Goal: Task Accomplishment & Management: Use online tool/utility

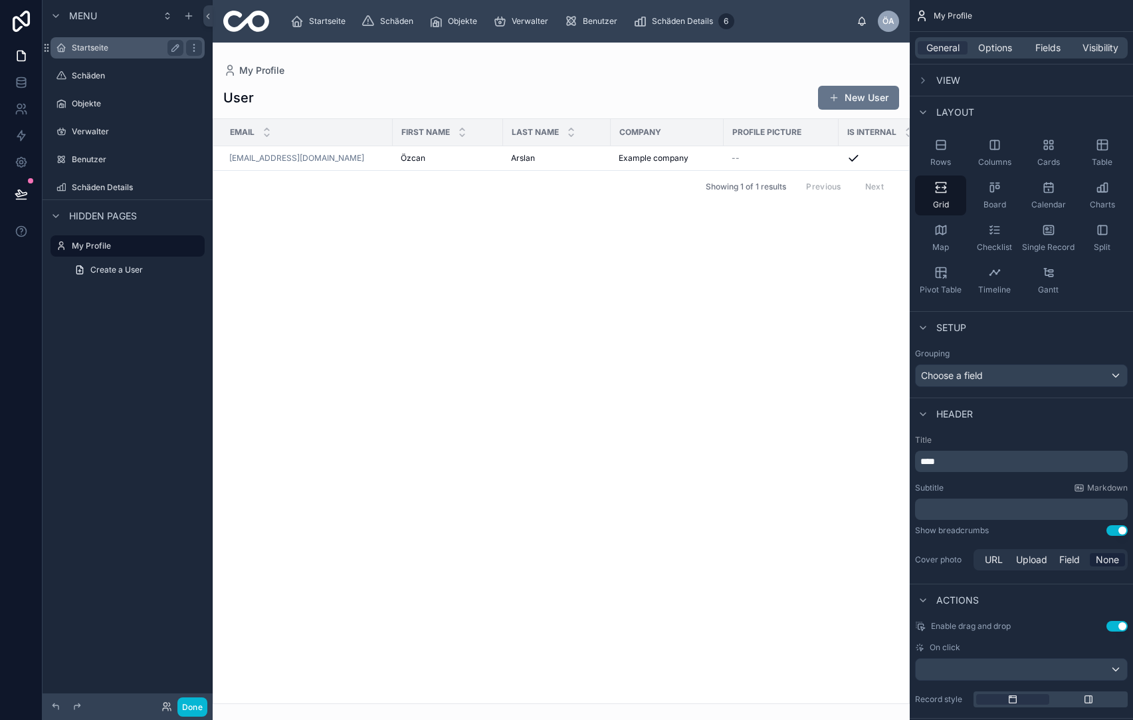
click at [82, 56] on div "Startseite" at bounding box center [127, 47] width 149 height 21
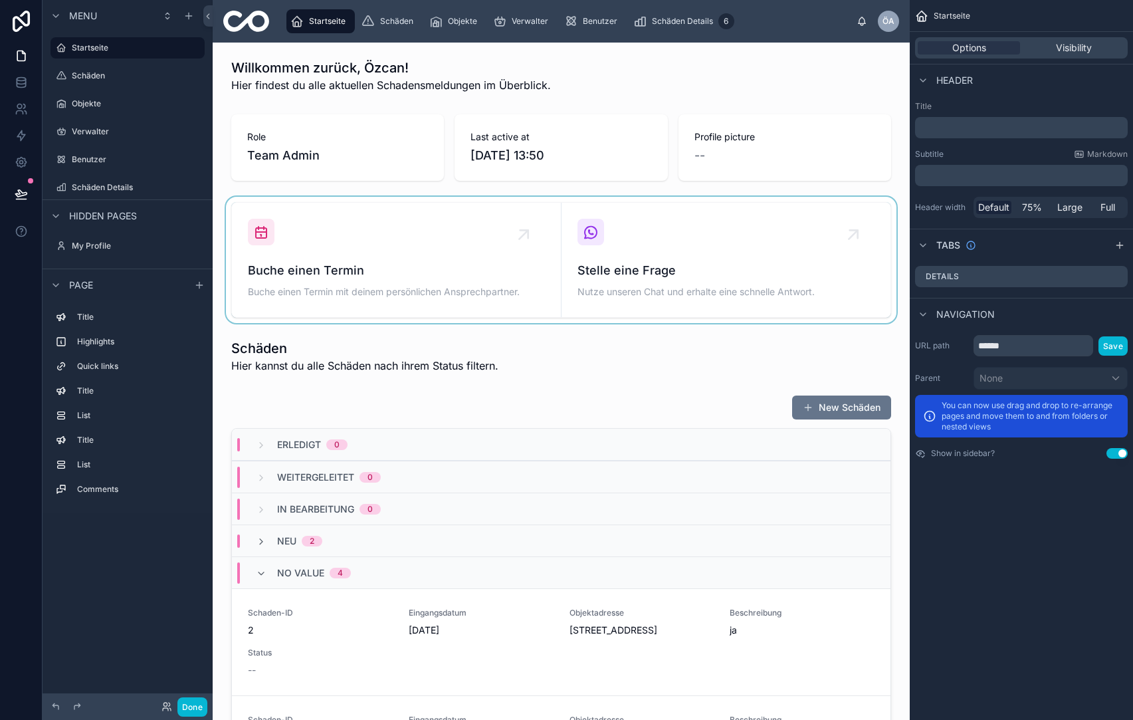
click at [588, 231] on div at bounding box center [561, 260] width 676 height 126
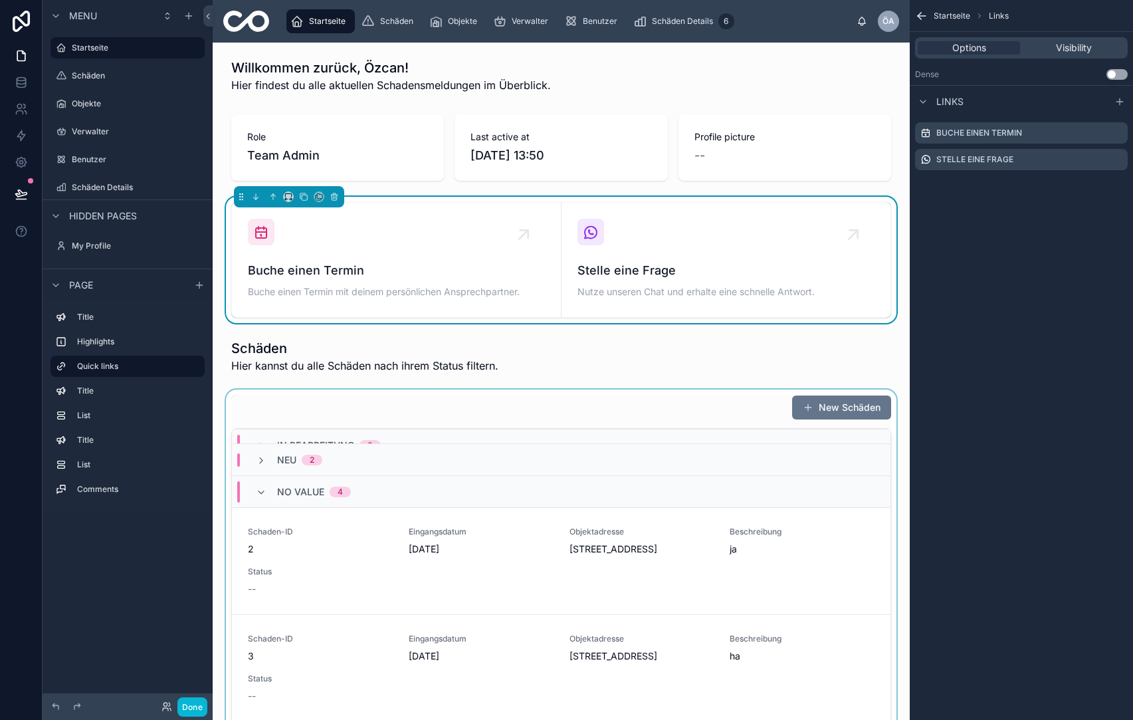
click at [267, 481] on div "No value 4" at bounding box center [303, 491] width 95 height 21
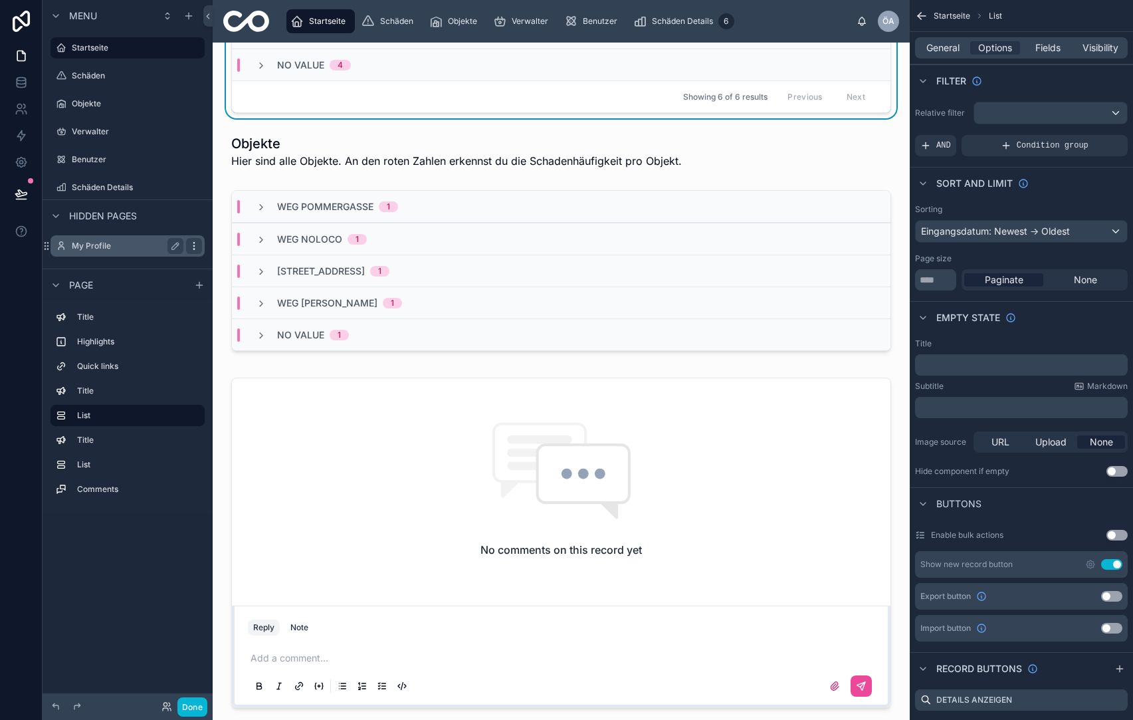
scroll to position [493, 0]
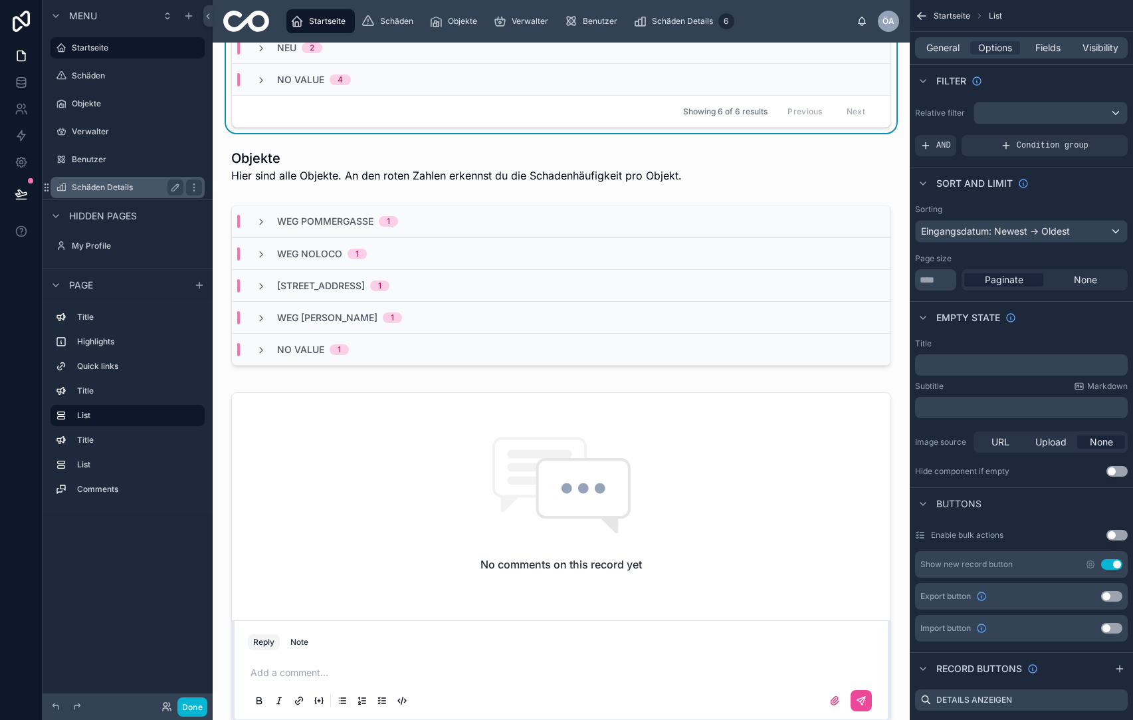
click at [135, 196] on div "Schäden Details" at bounding box center [127, 187] width 149 height 21
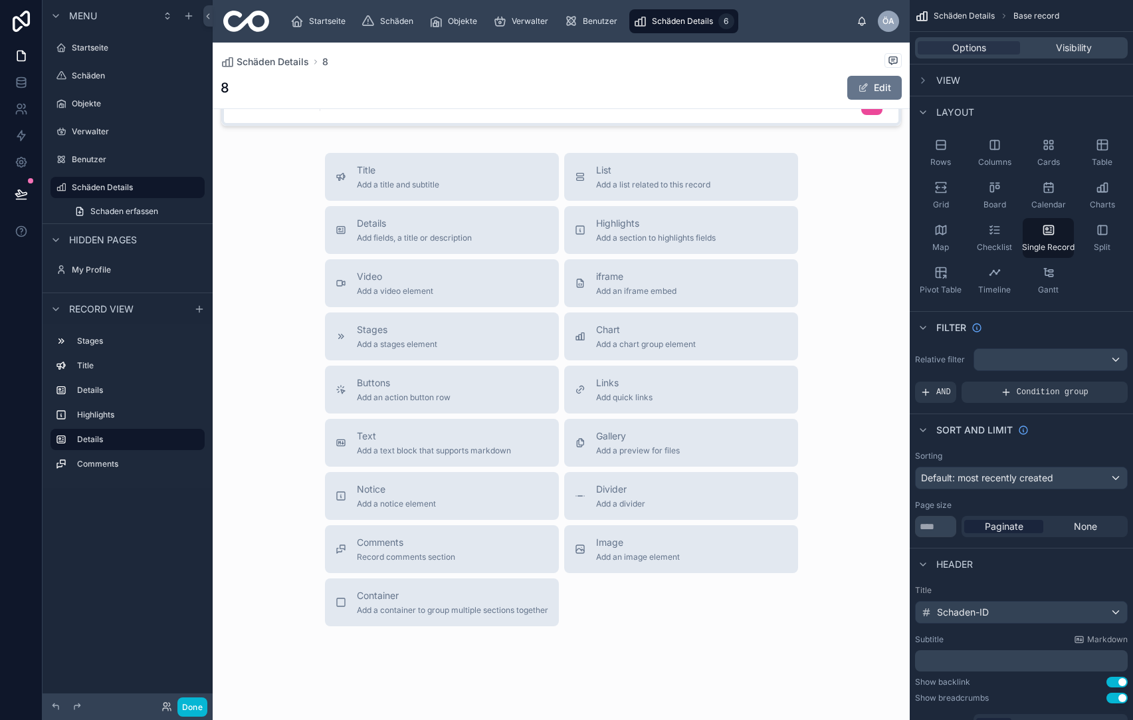
scroll to position [838, 0]
click at [647, 431] on div "Gallery Add a preview for files" at bounding box center [638, 443] width 84 height 27
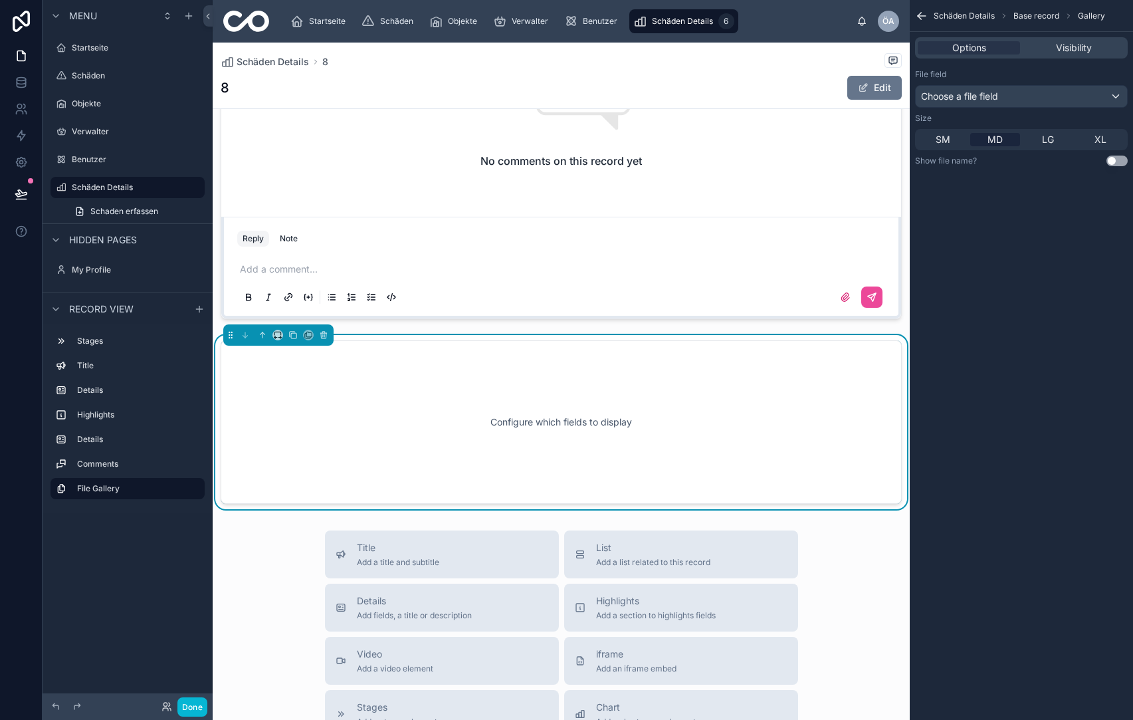
scroll to position [643, 0]
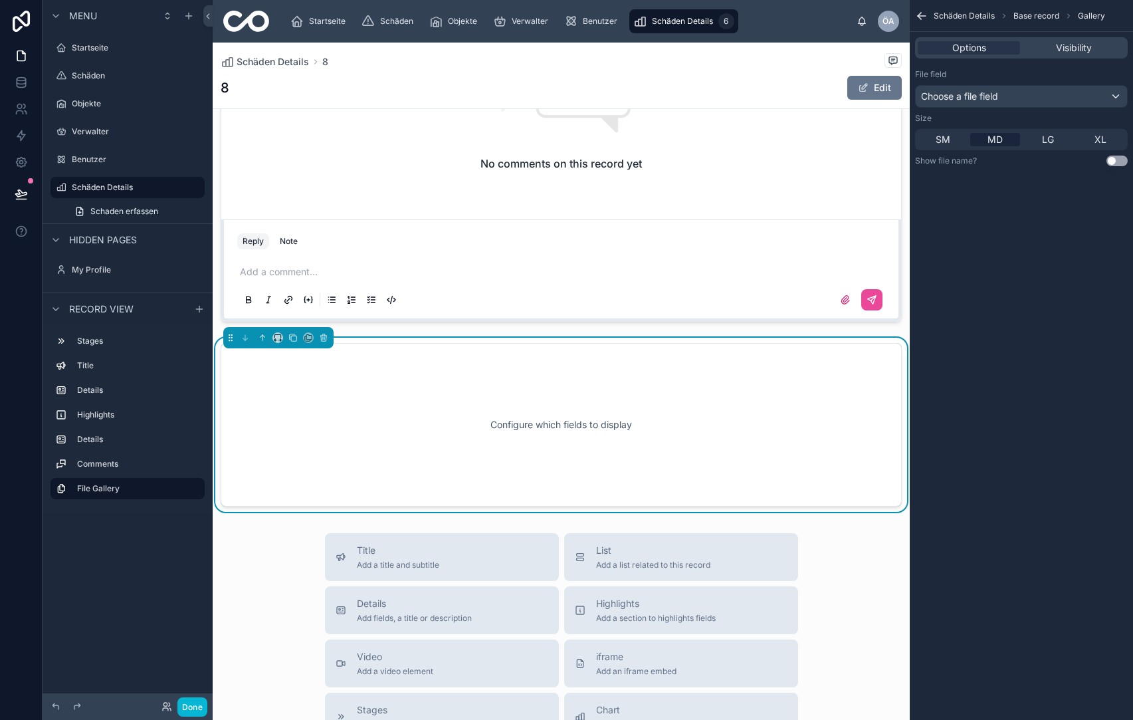
click at [1094, 92] on div "Choose a file field" at bounding box center [1021, 96] width 211 height 21
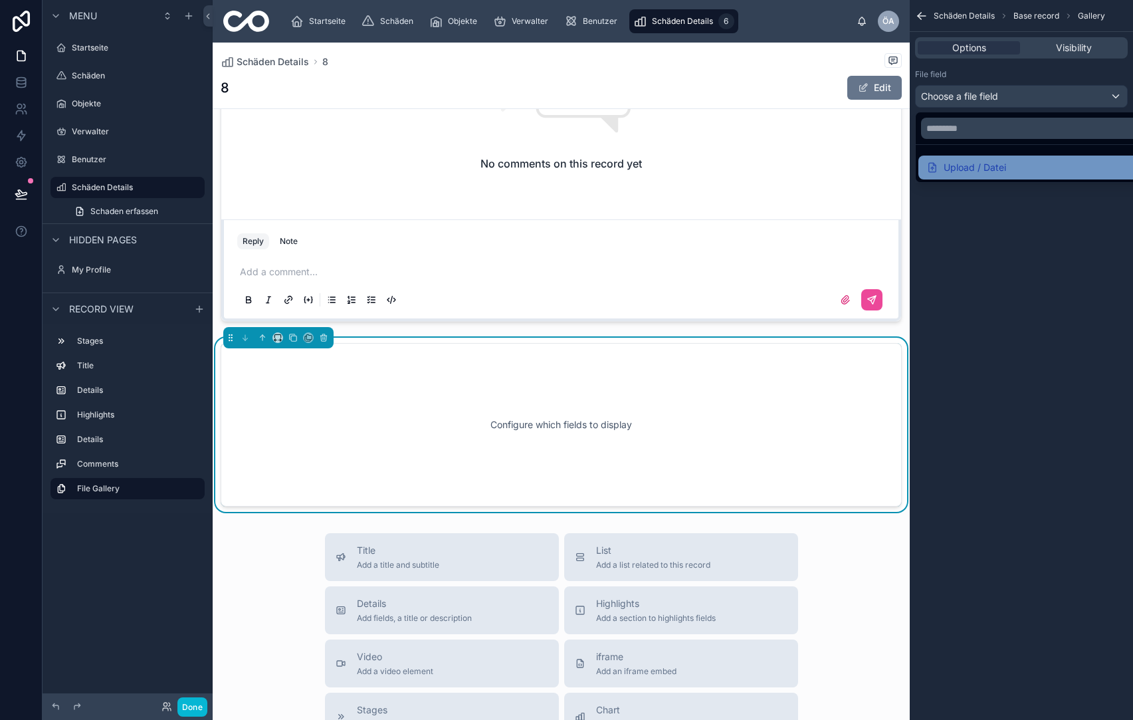
click at [1056, 177] on div "Upload / Datei" at bounding box center [1037, 168] width 237 height 24
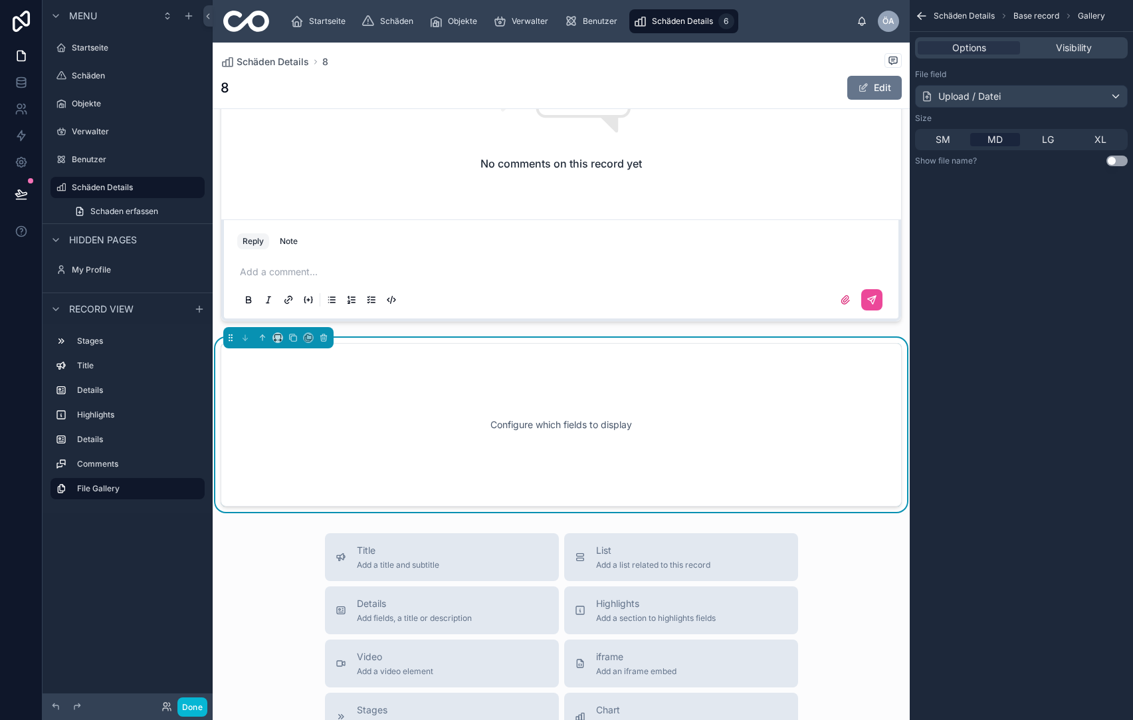
click at [716, 429] on div "Configure which fields to display" at bounding box center [562, 425] width 638 height 120
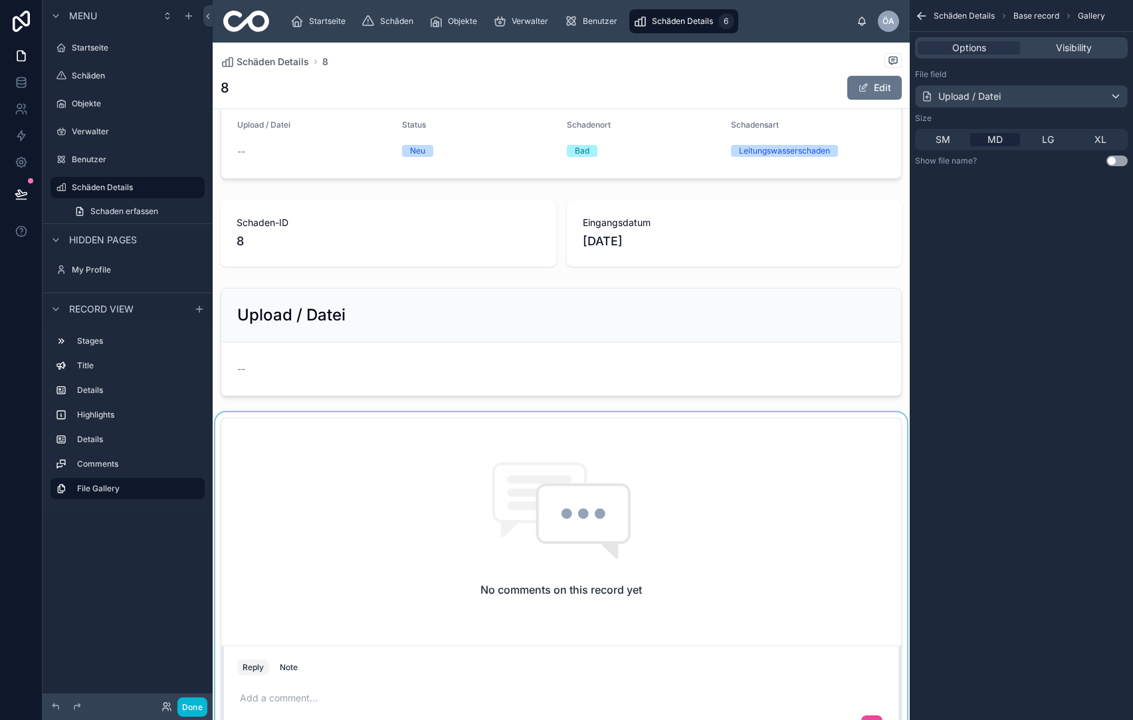
scroll to position [185, 0]
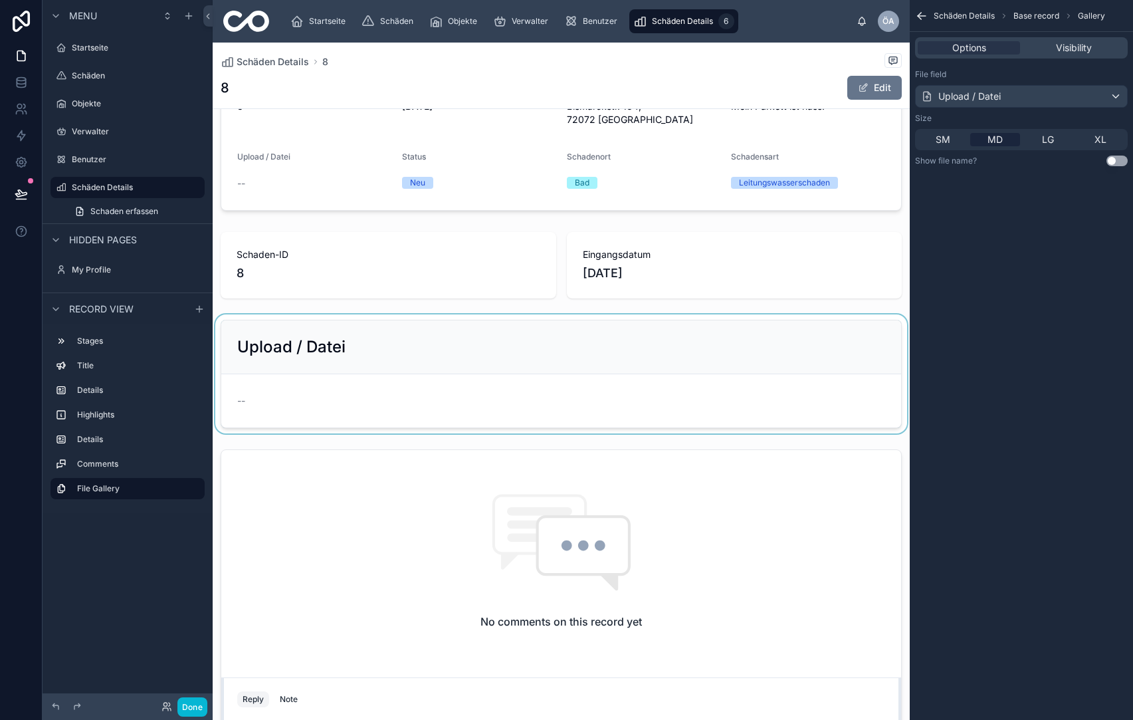
click at [341, 331] on div at bounding box center [561, 373] width 697 height 119
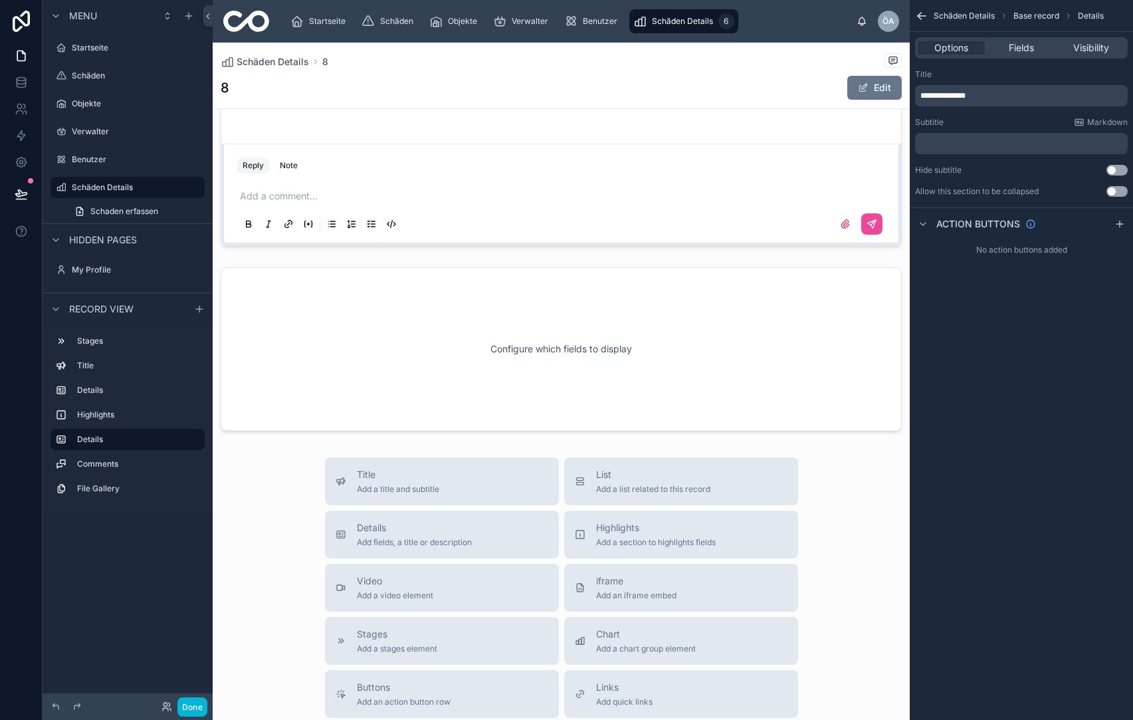
scroll to position [723, 0]
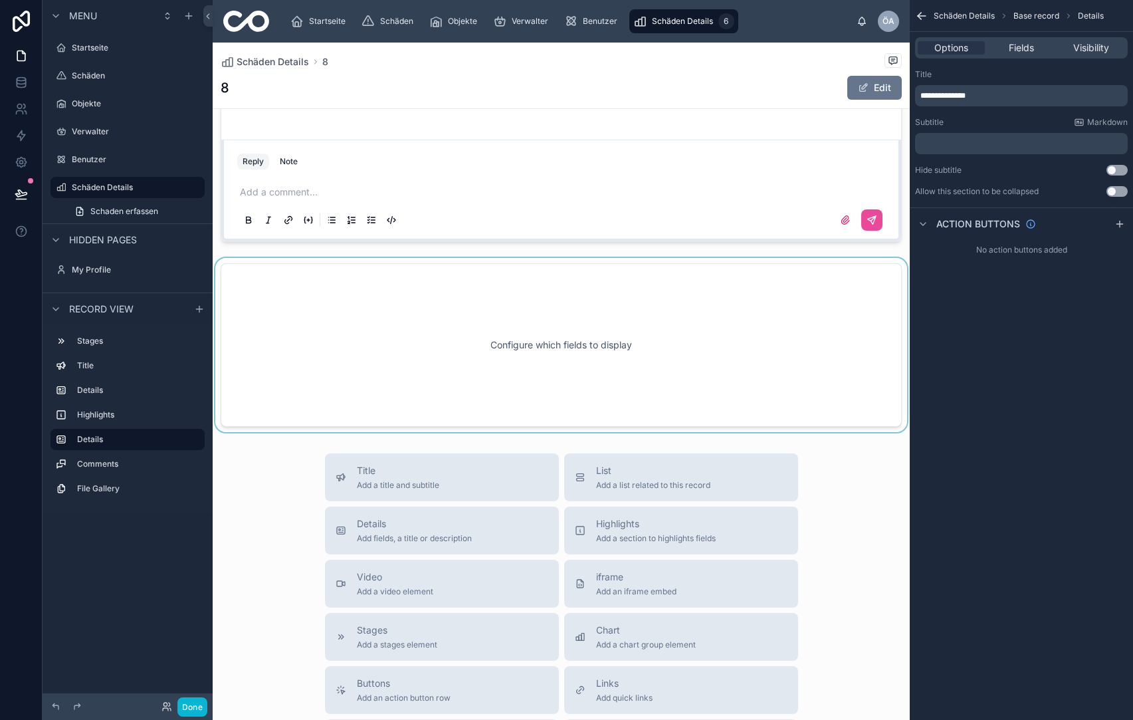
click at [392, 315] on div at bounding box center [561, 345] width 697 height 174
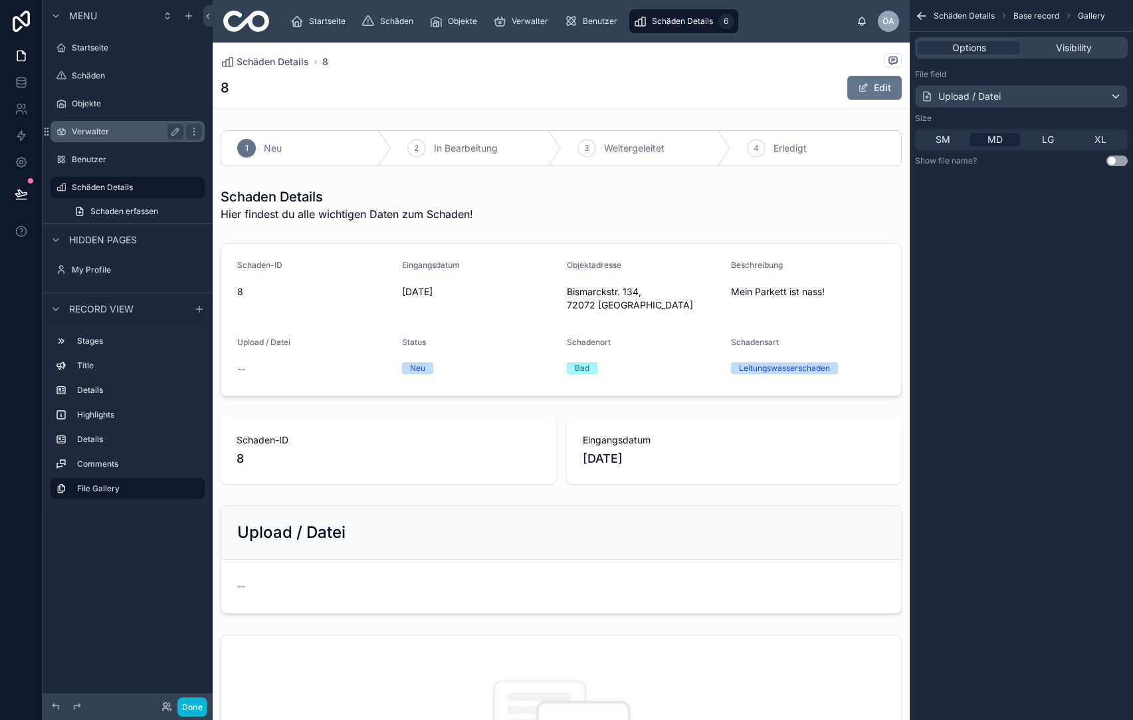
scroll to position [0, 0]
click at [126, 52] on label "Startseite" at bounding box center [125, 48] width 106 height 11
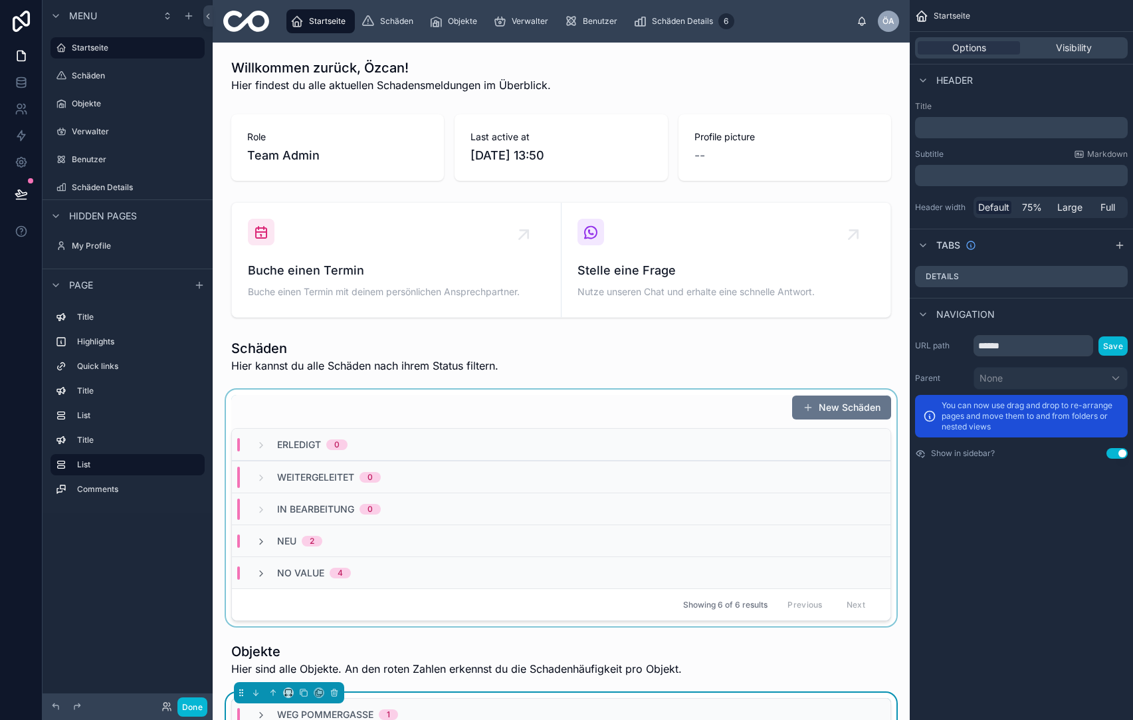
click at [290, 571] on span "No value" at bounding box center [300, 572] width 47 height 13
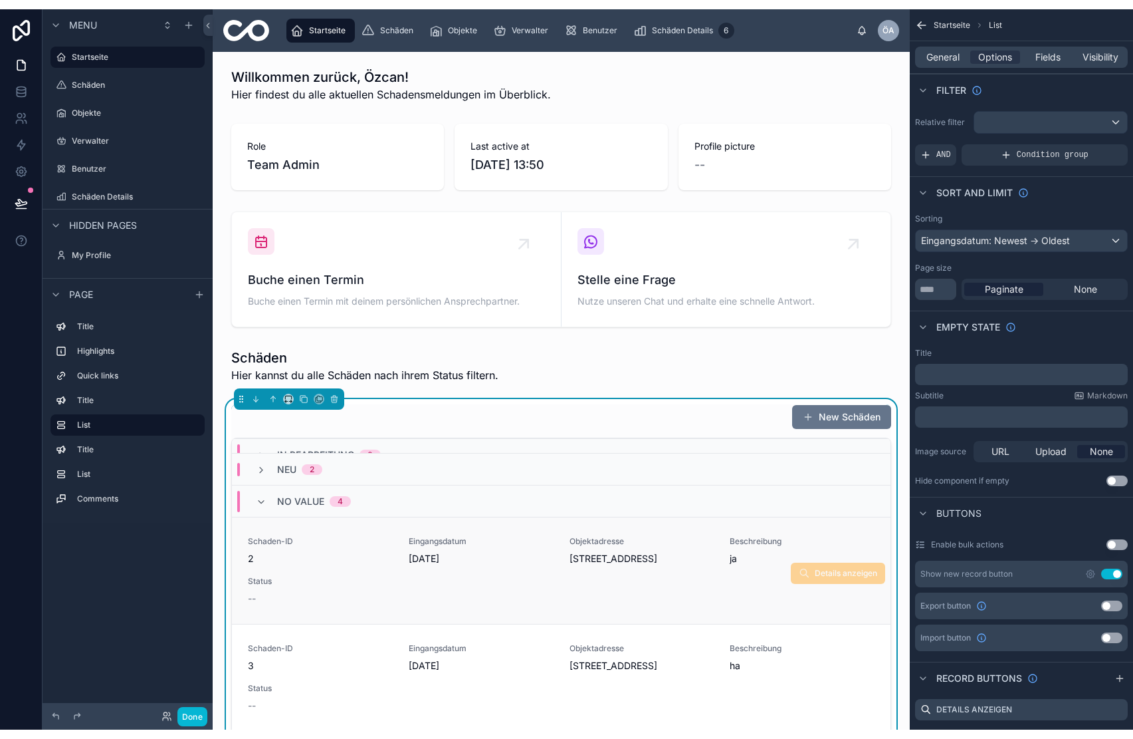
scroll to position [94, 0]
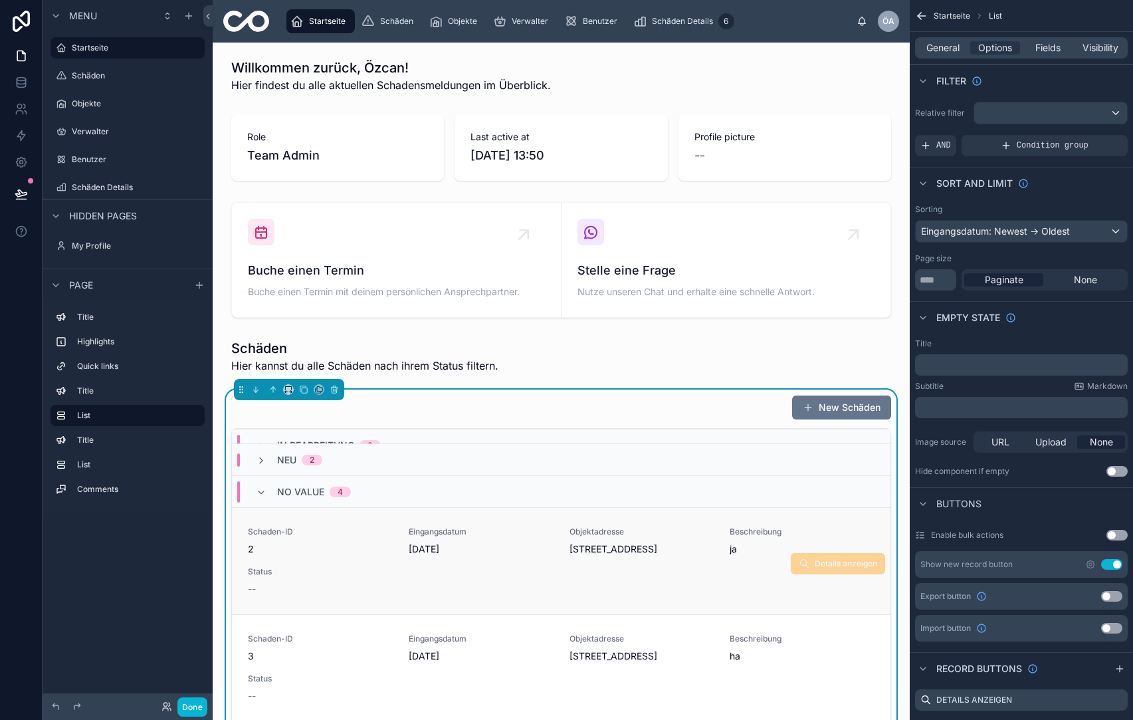
click at [832, 557] on div "Details anzeigen" at bounding box center [838, 563] width 94 height 21
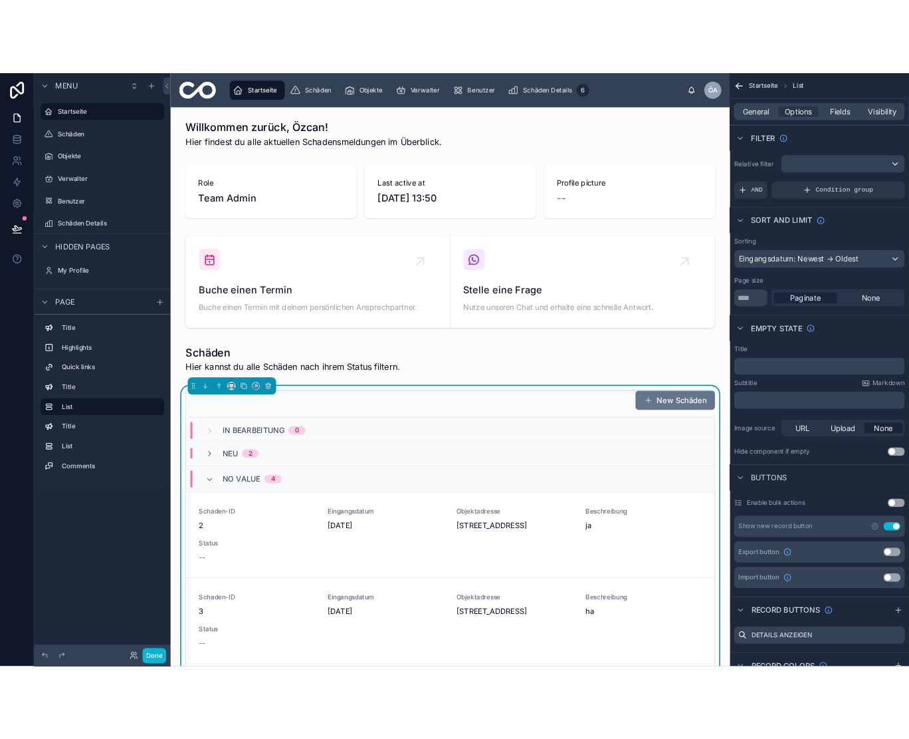
scroll to position [80, 0]
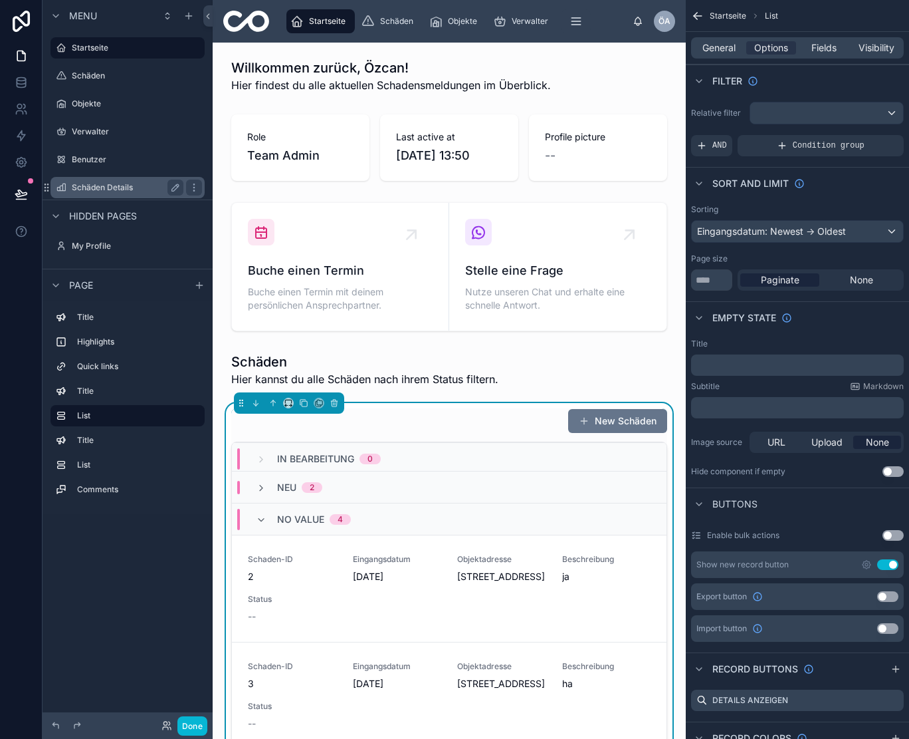
click at [128, 181] on div "Schäden Details" at bounding box center [128, 187] width 112 height 16
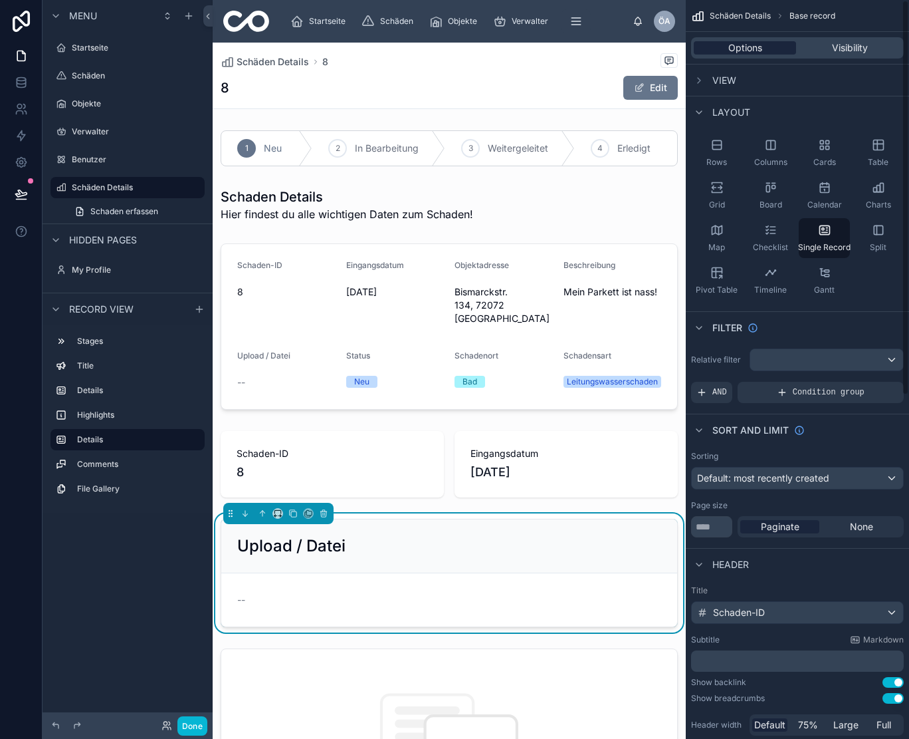
click at [743, 47] on span "Options" at bounding box center [746, 47] width 34 height 13
click at [727, 79] on span "View" at bounding box center [725, 80] width 24 height 13
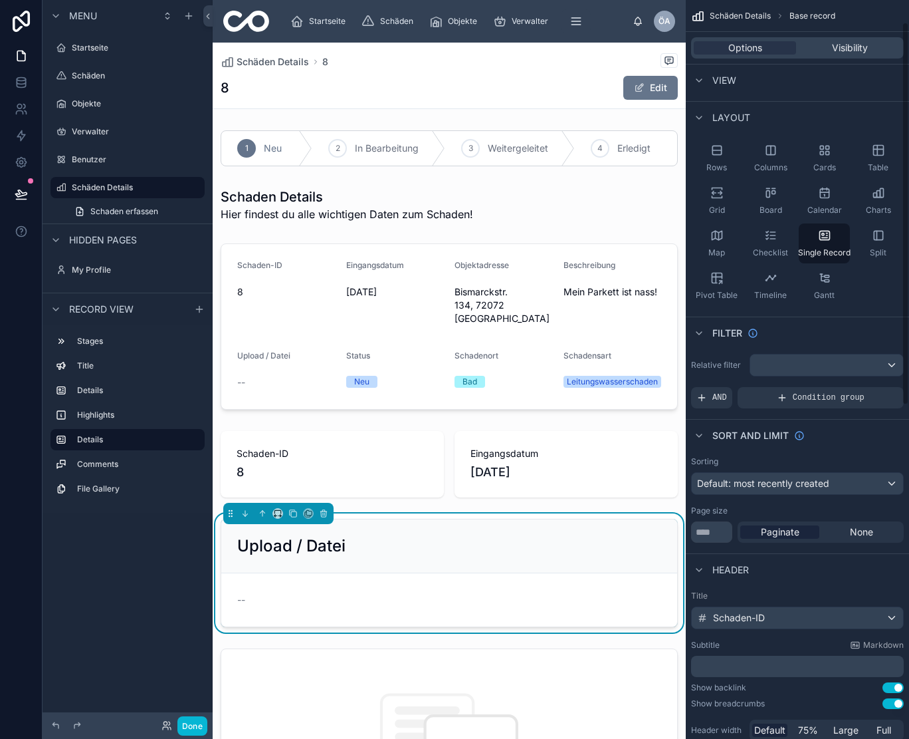
scroll to position [43, 0]
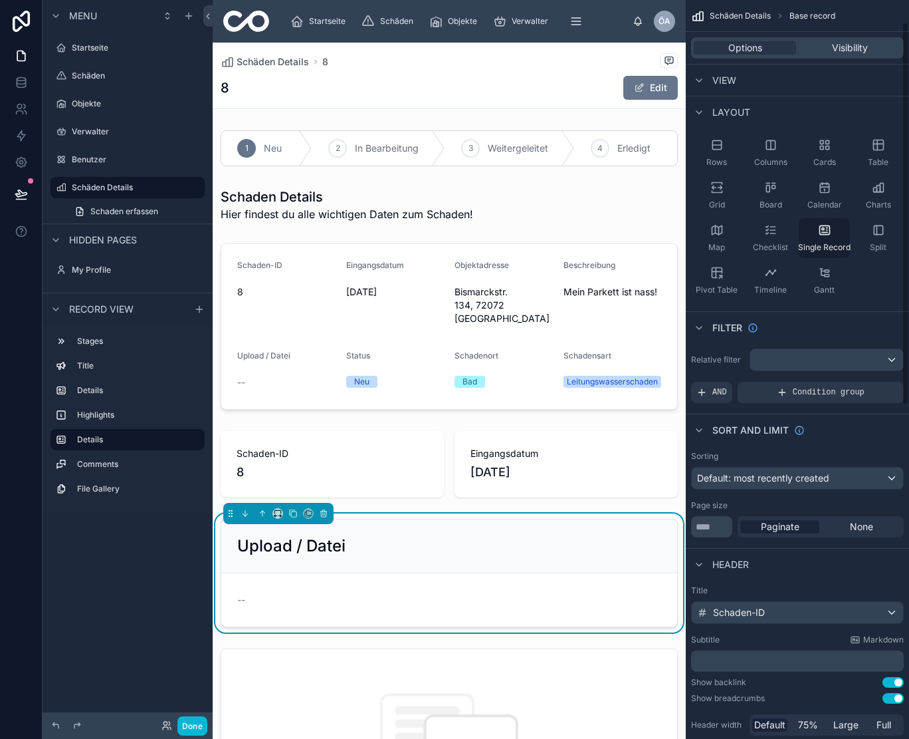
click at [833, 231] on div "Single Record" at bounding box center [824, 238] width 51 height 40
click at [114, 53] on label "Startseite" at bounding box center [125, 48] width 106 height 11
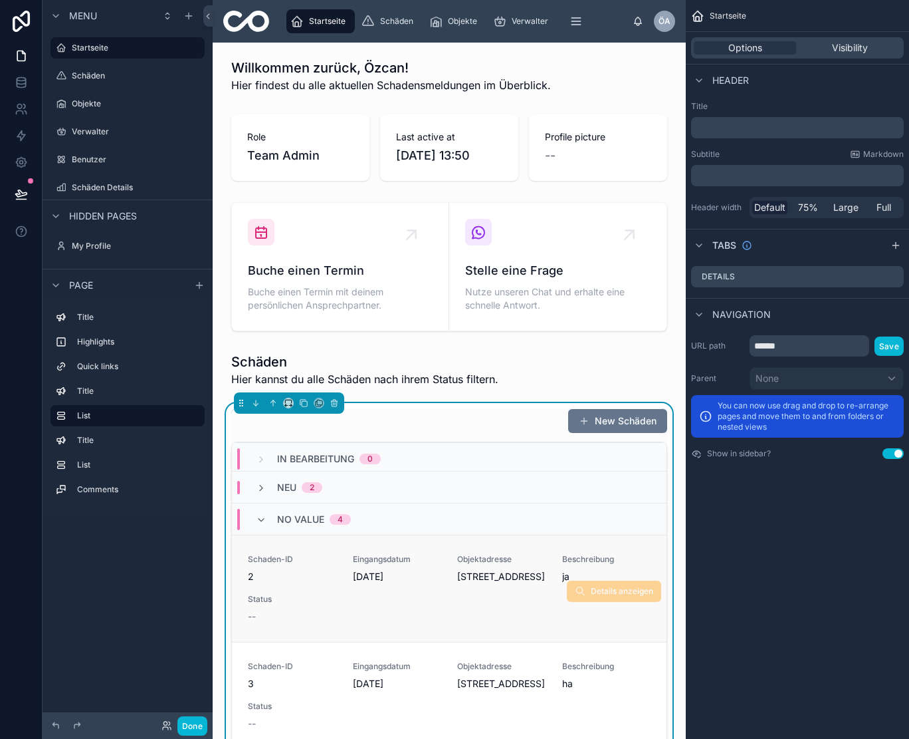
scroll to position [80, 0]
click at [622, 586] on span "Details anzeigen" at bounding box center [614, 591] width 94 height 11
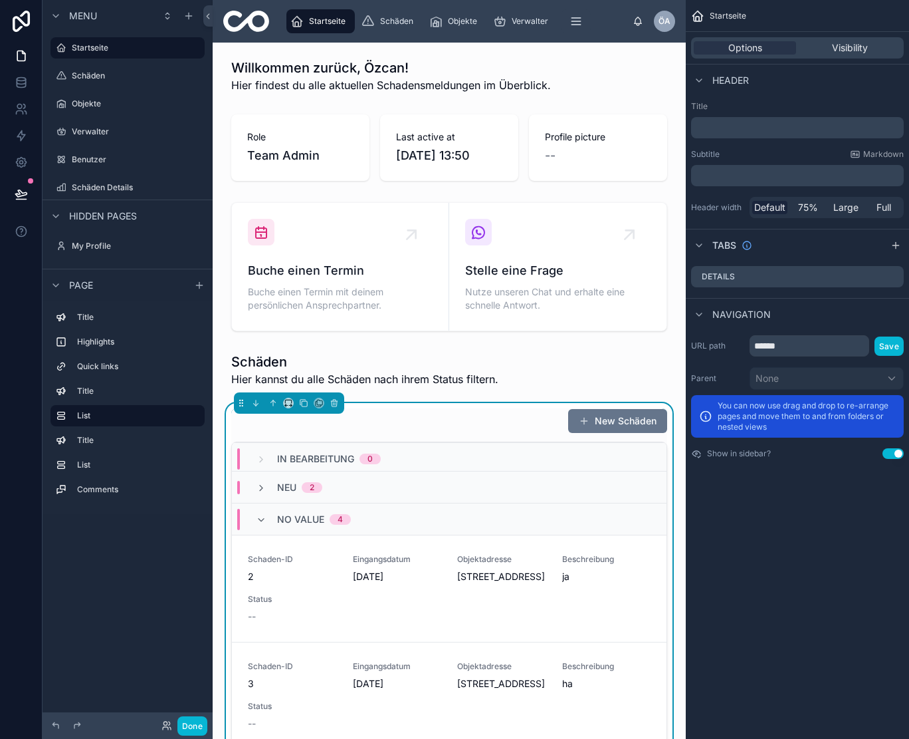
click at [708, 76] on div "Header" at bounding box center [720, 80] width 58 height 16
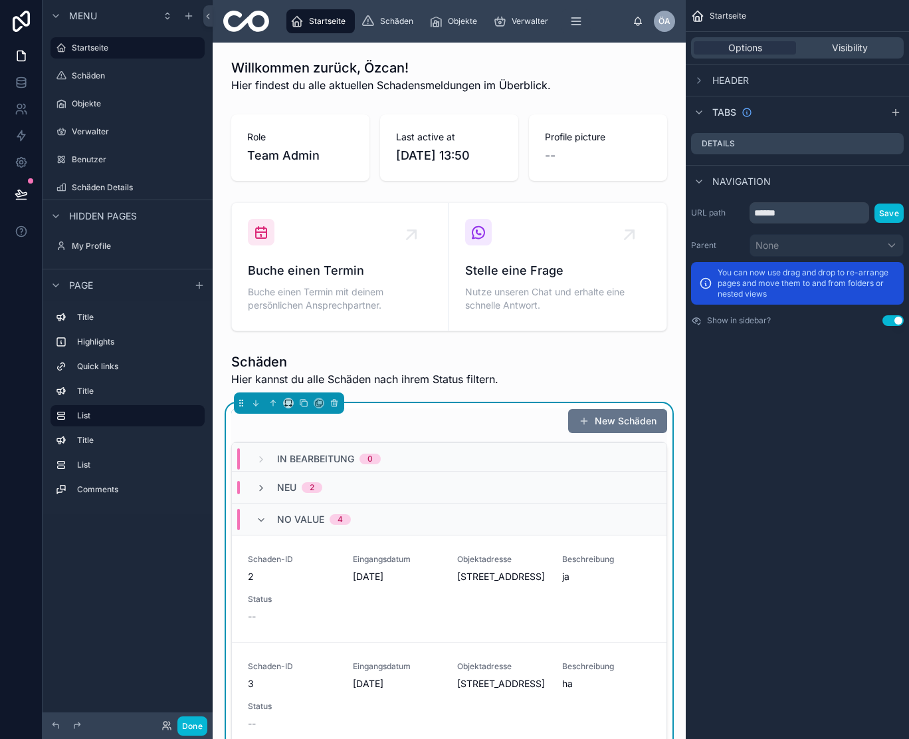
click at [721, 81] on span "Header" at bounding box center [731, 80] width 37 height 13
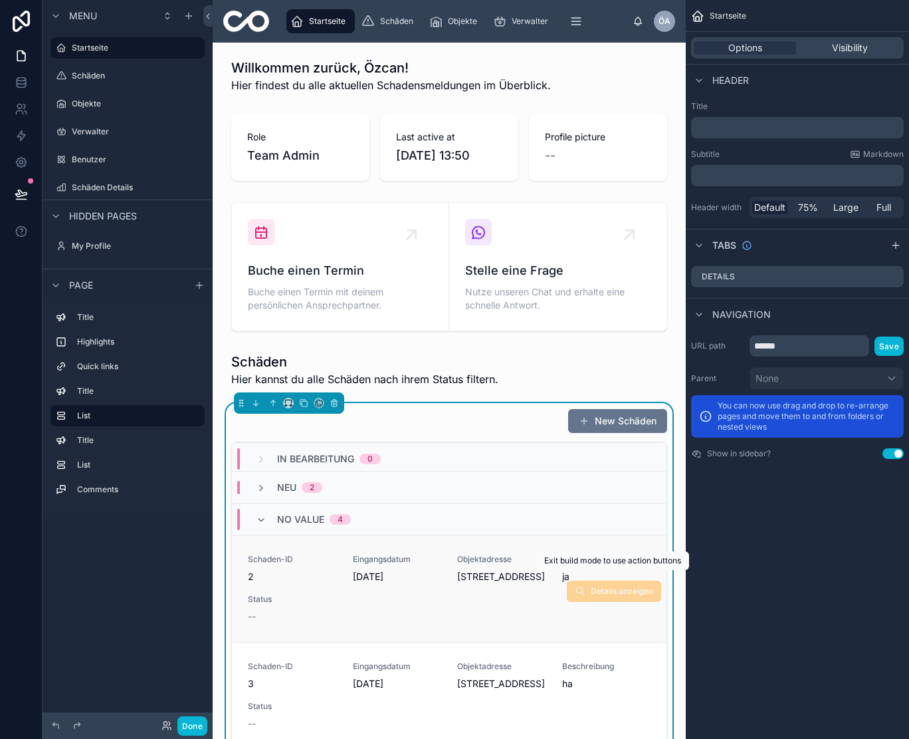
click at [604, 586] on span "Details anzeigen" at bounding box center [614, 591] width 94 height 11
click at [572, 554] on span "Beschreibung" at bounding box center [606, 559] width 89 height 11
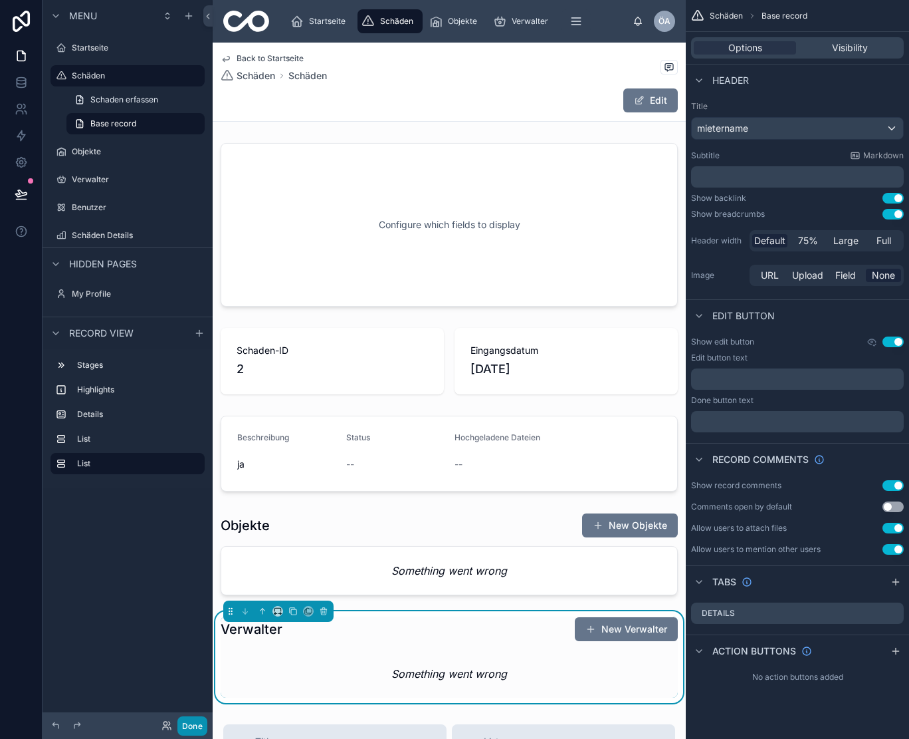
click at [199, 719] on button "Done" at bounding box center [192, 725] width 30 height 19
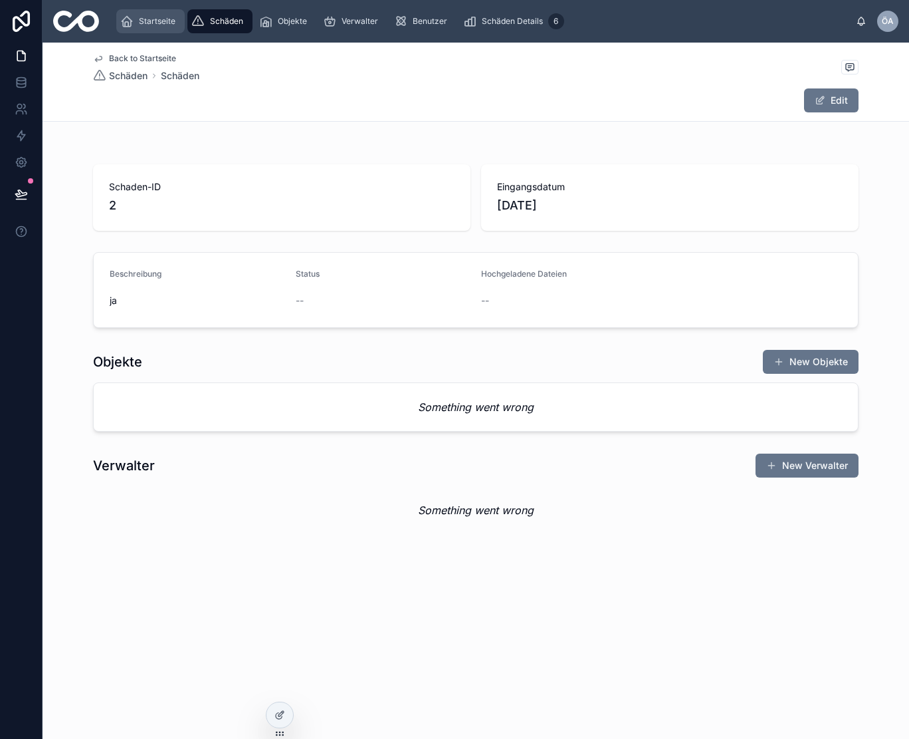
click at [153, 24] on span "Startseite" at bounding box center [157, 21] width 37 height 11
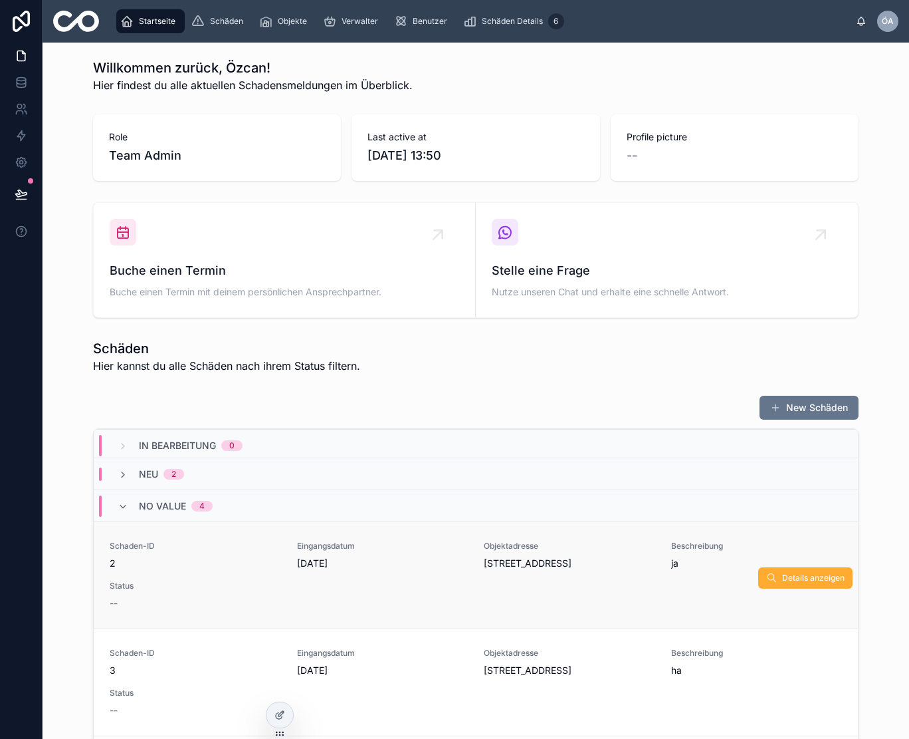
scroll to position [67, 0]
click at [794, 576] on span "Details anzeigen" at bounding box center [813, 577] width 62 height 11
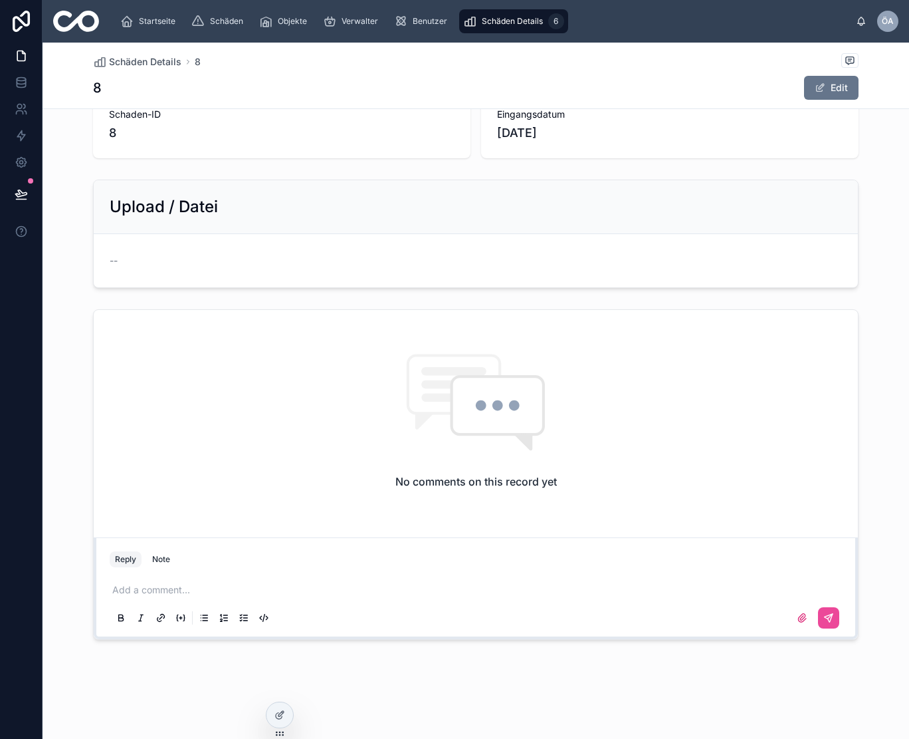
scroll to position [325, 0]
click at [291, 453] on div "No comments on this record yet" at bounding box center [476, 421] width 764 height 222
click at [296, 424] on div "No comments on this record yet" at bounding box center [476, 421] width 764 height 222
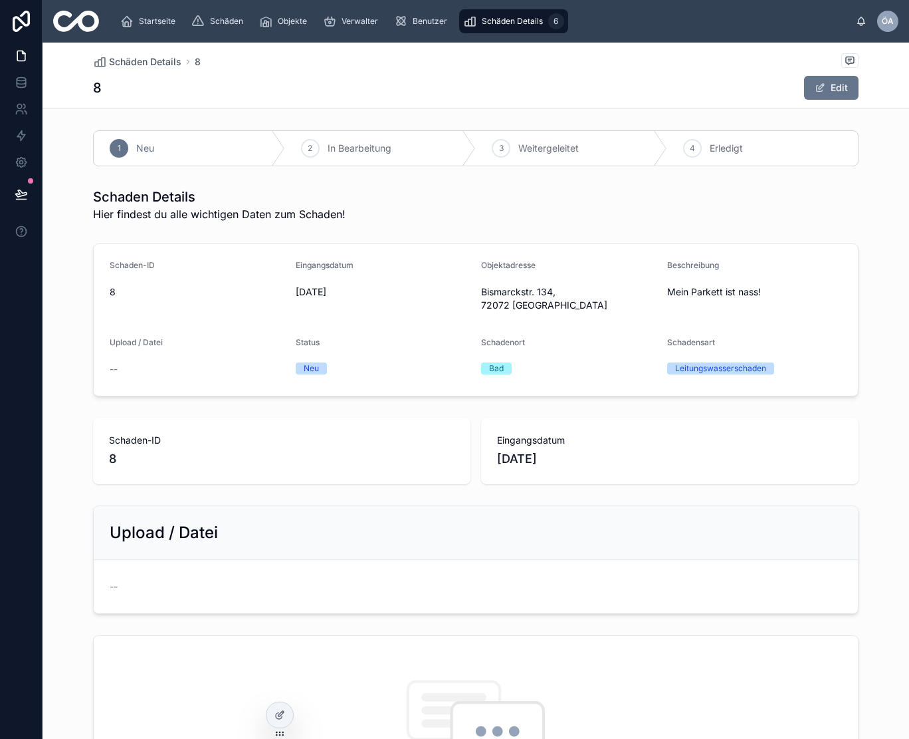
scroll to position [0, 0]
click at [161, 158] on div "1 Neu" at bounding box center [189, 148] width 191 height 35
click at [134, 21] on div "Startseite" at bounding box center [150, 21] width 60 height 21
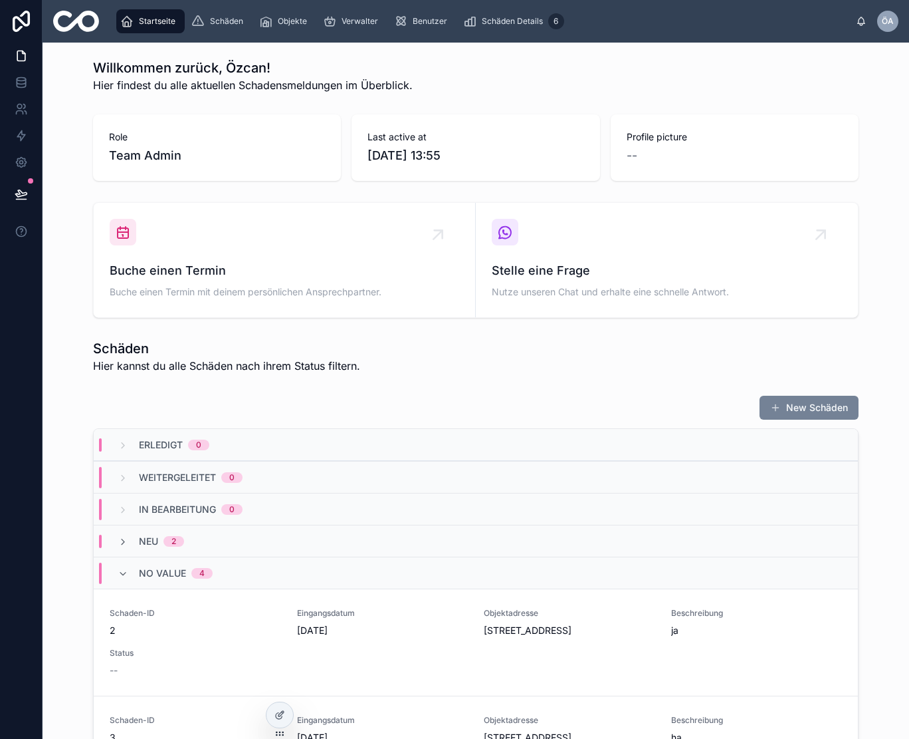
click at [827, 411] on button "New Schäden" at bounding box center [809, 408] width 99 height 24
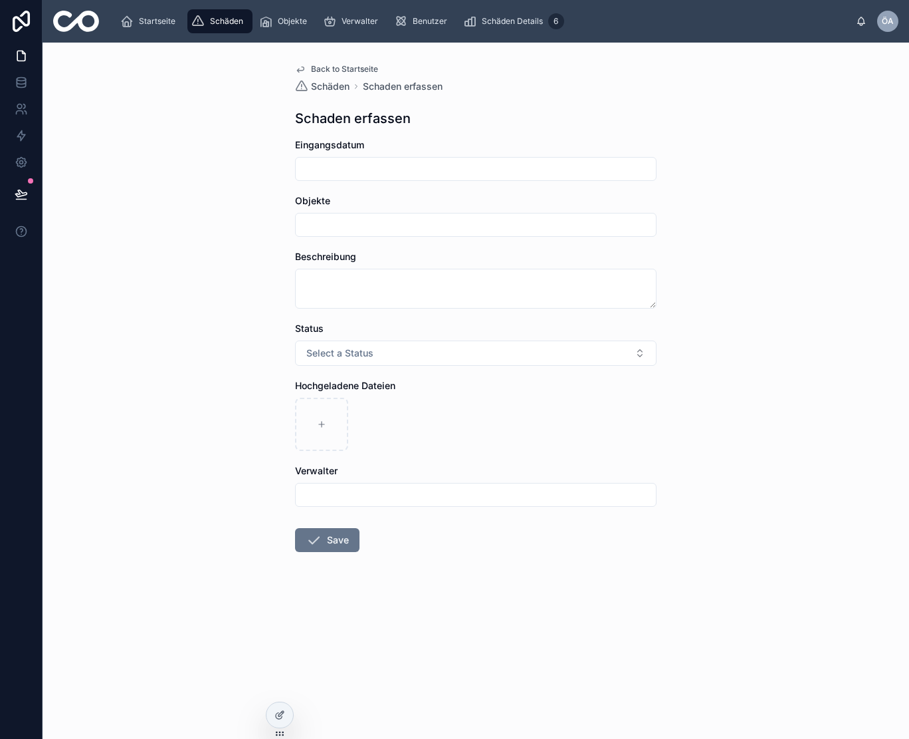
click at [335, 224] on input "text" at bounding box center [476, 224] width 360 height 19
type input "*"
click at [351, 350] on span "Select a Status" at bounding box center [339, 352] width 67 height 13
click at [323, 407] on div "Neu" at bounding box center [319, 406] width 15 height 12
click at [332, 498] on input "text" at bounding box center [476, 494] width 360 height 19
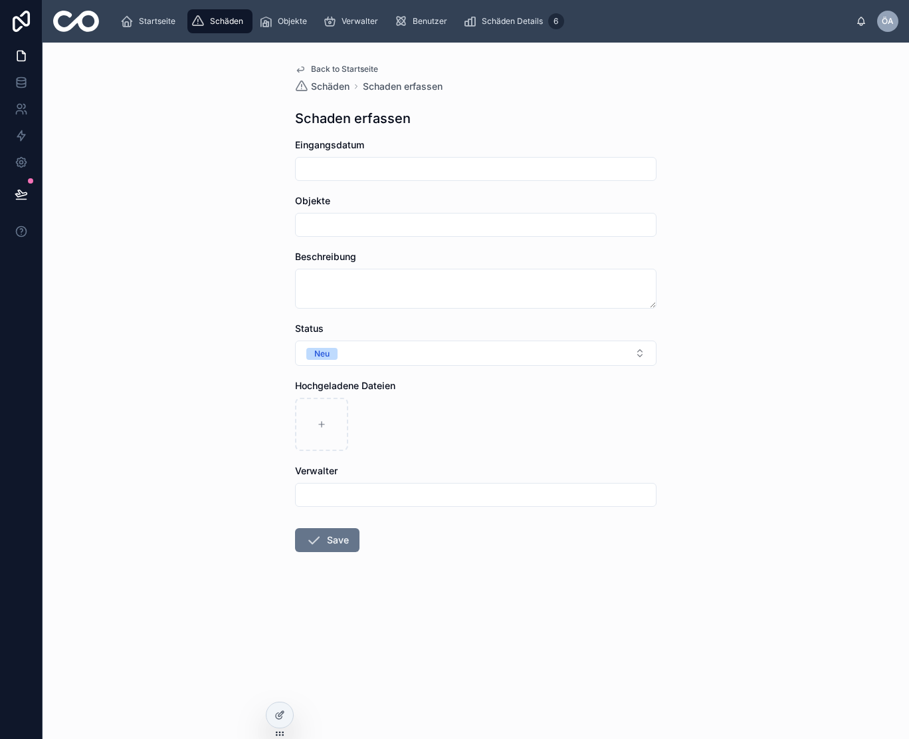
click at [332, 498] on input "text" at bounding box center [476, 494] width 360 height 19
click at [332, 497] on input "text" at bounding box center [476, 494] width 360 height 19
click at [325, 66] on span "Back to Startseite" at bounding box center [344, 69] width 67 height 11
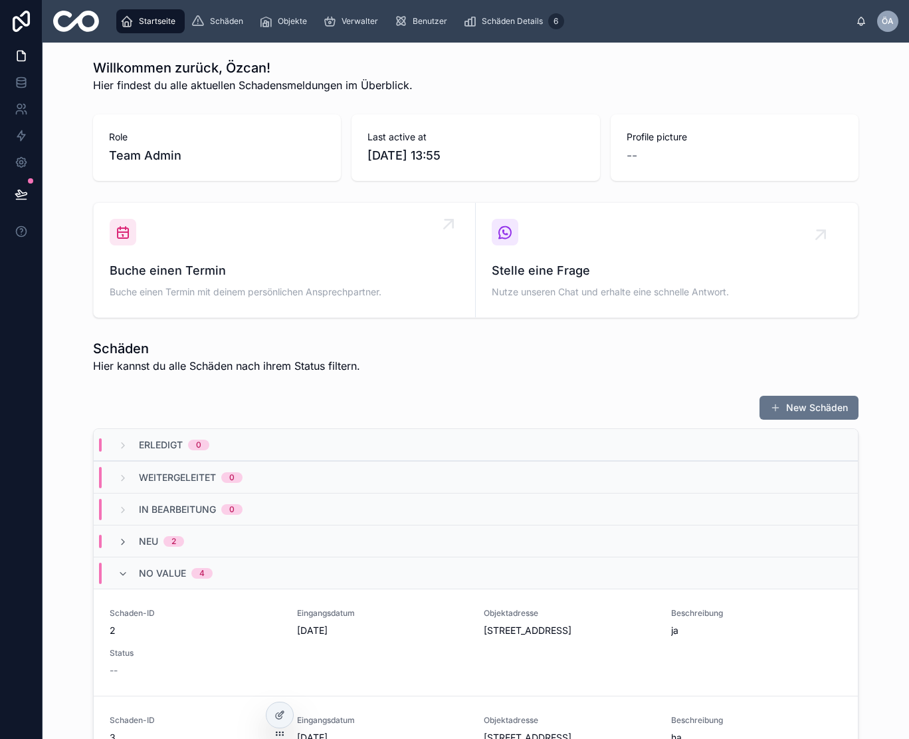
click at [122, 235] on icon at bounding box center [123, 232] width 16 height 16
click at [511, 235] on icon at bounding box center [505, 232] width 16 height 16
click at [618, 257] on div "Stelle eine Frage Nutze unseren Chat und erhalte eine schnelle Antwort." at bounding box center [667, 260] width 350 height 82
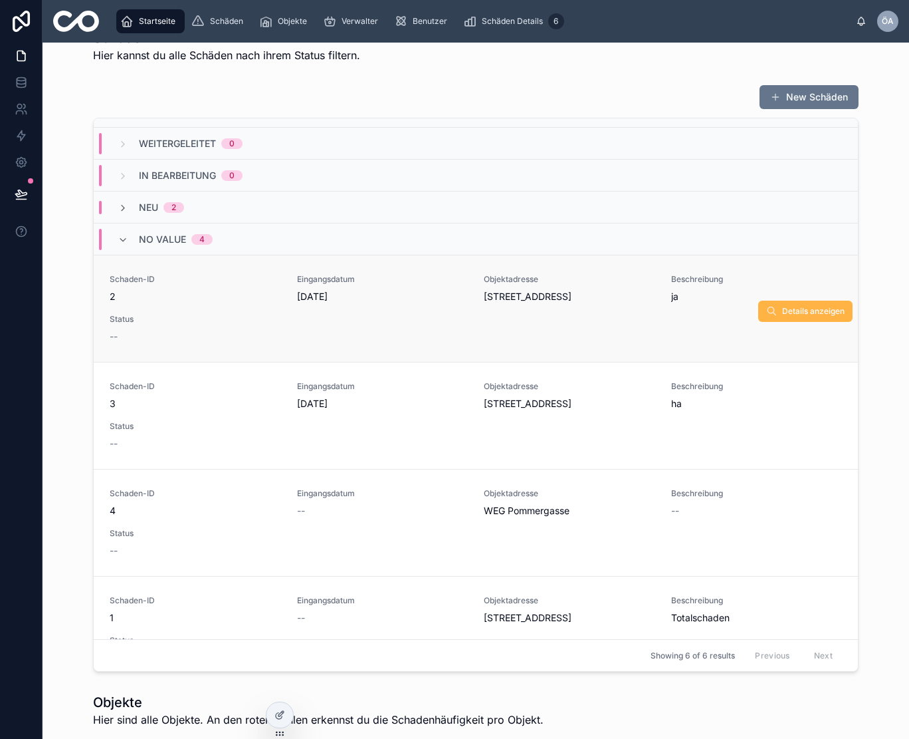
scroll to position [25, 0]
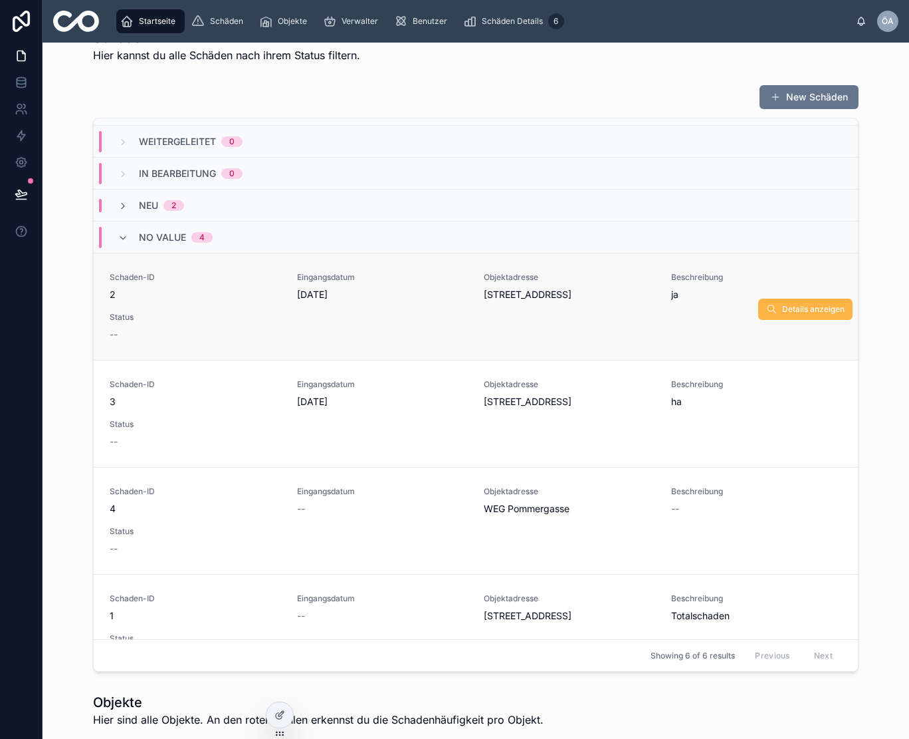
click at [795, 308] on span "Details anzeigen" at bounding box center [813, 309] width 62 height 11
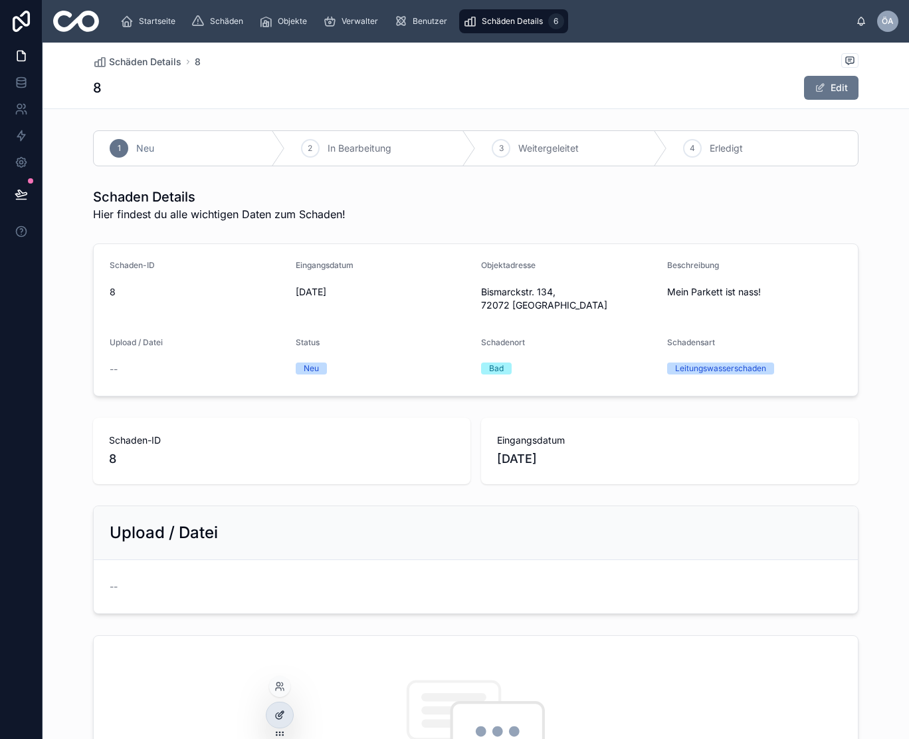
click at [282, 717] on icon at bounding box center [279, 716] width 6 height 6
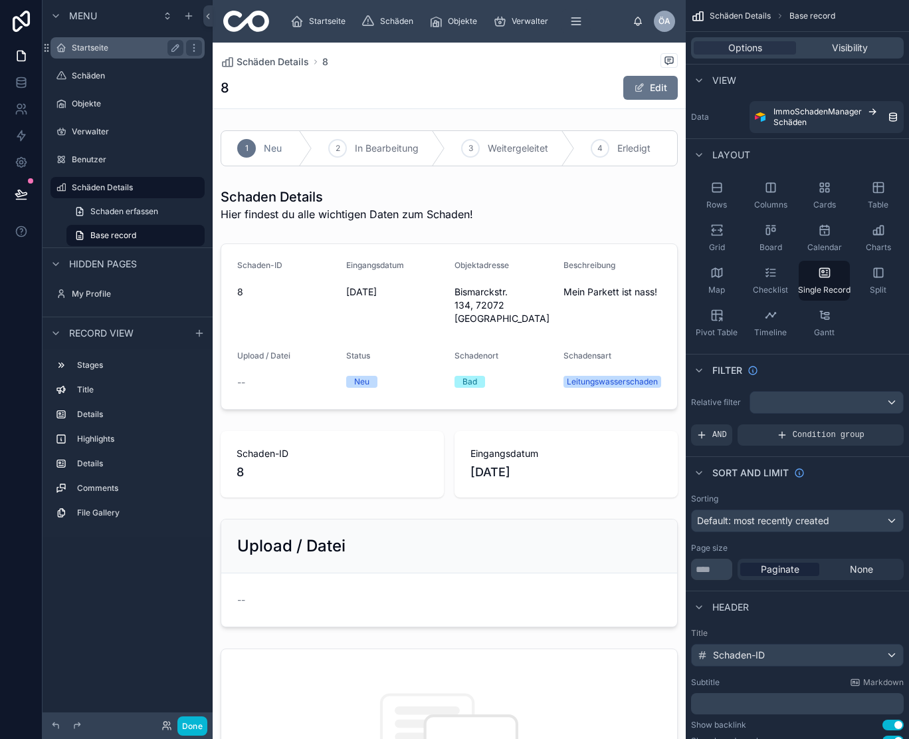
click at [107, 45] on label "Startseite" at bounding box center [125, 48] width 106 height 11
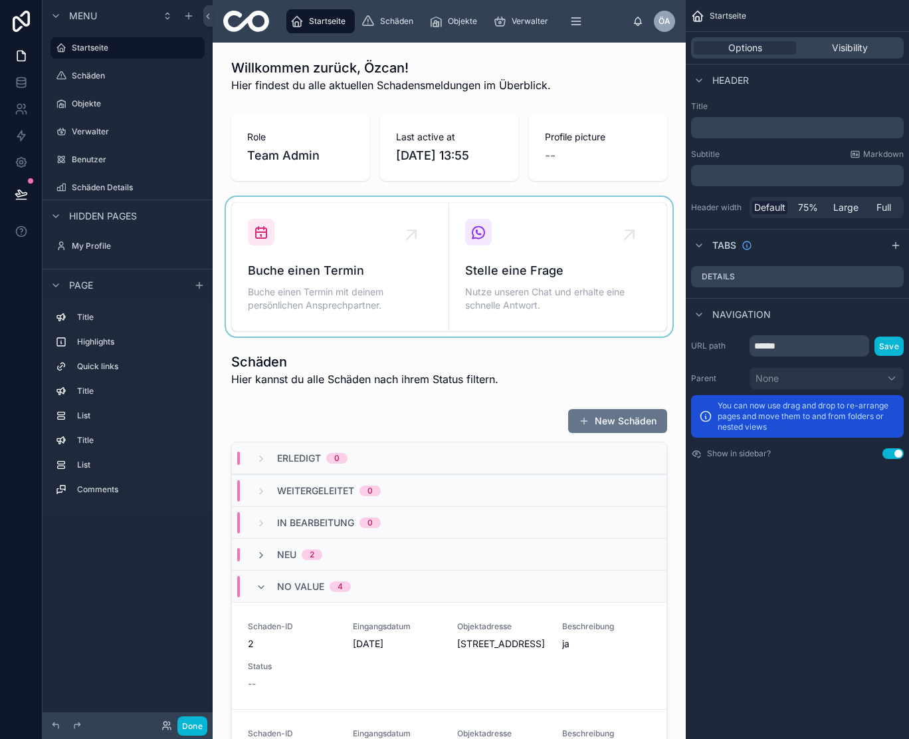
click at [526, 275] on div at bounding box center [449, 267] width 452 height 140
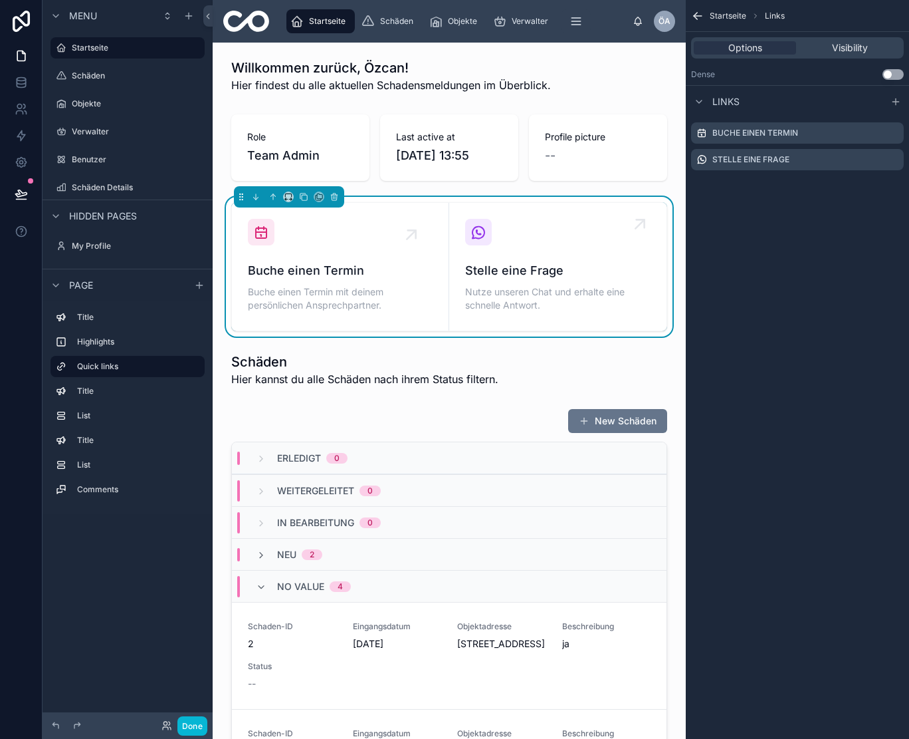
click at [481, 233] on icon at bounding box center [479, 232] width 16 height 16
click at [745, 158] on label "Stelle eine Frage" at bounding box center [751, 159] width 77 height 11
click at [897, 162] on icon "scrollable content" at bounding box center [893, 159] width 11 height 11
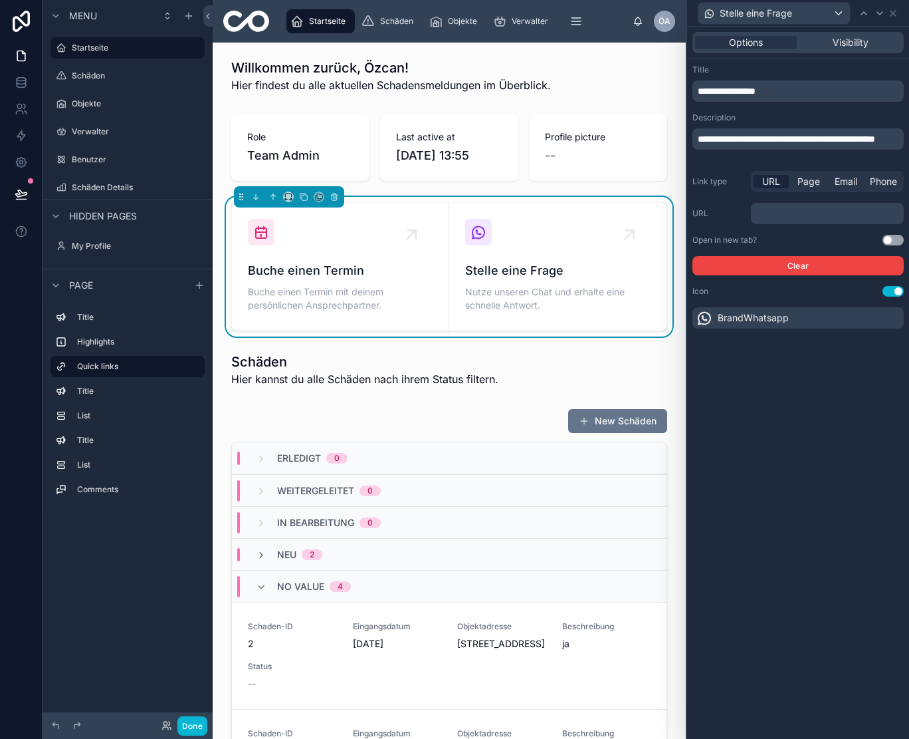
click at [813, 219] on p "﻿" at bounding box center [829, 213] width 145 height 13
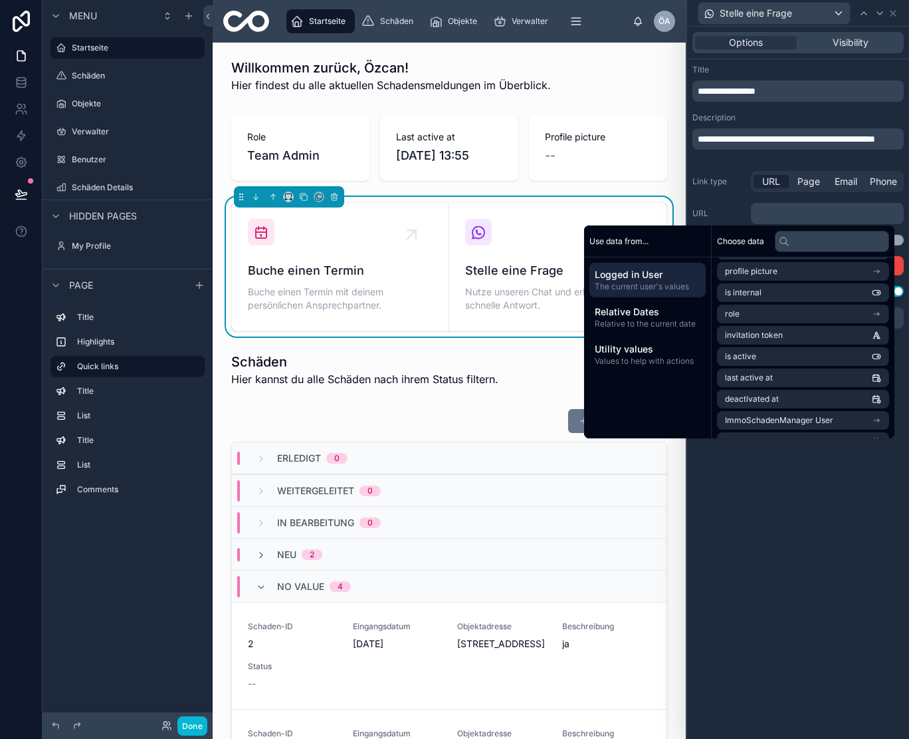
scroll to position [110, 0]
click at [808, 546] on div "**********" at bounding box center [798, 383] width 222 height 712
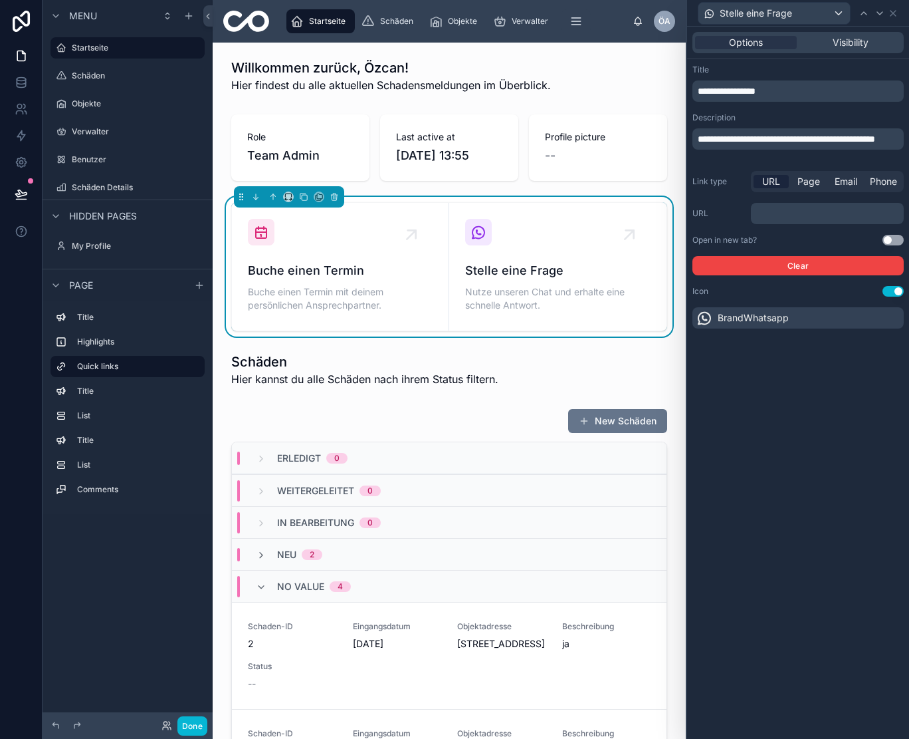
click at [763, 185] on span "URL" at bounding box center [771, 181] width 18 height 13
click at [797, 205] on div "﻿" at bounding box center [827, 213] width 153 height 21
click at [794, 213] on p "﻿" at bounding box center [829, 213] width 145 height 13
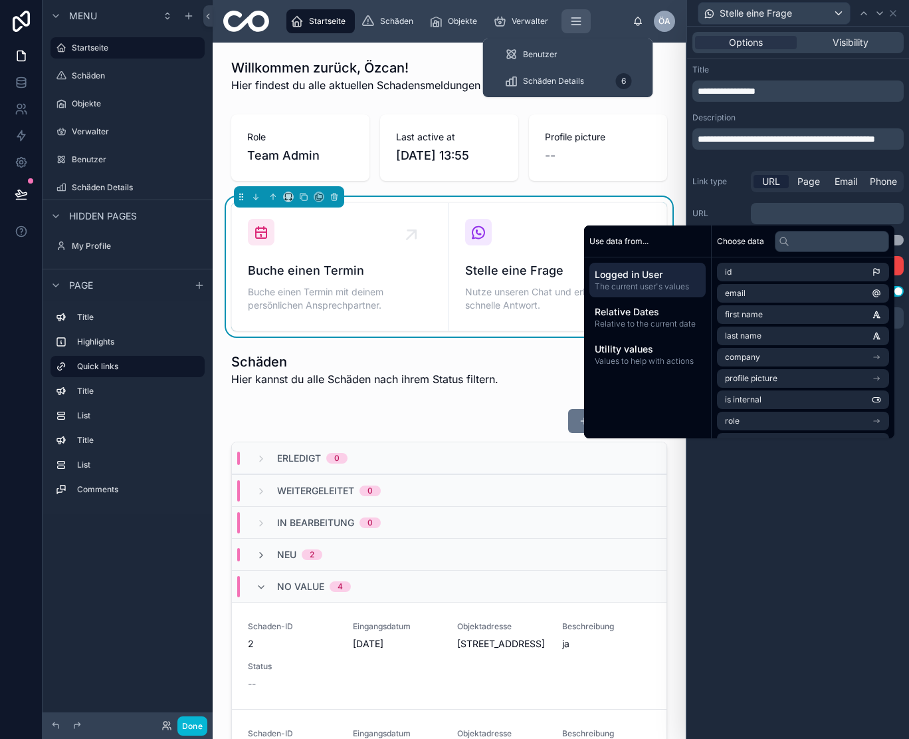
click at [567, 18] on button "scrollable content" at bounding box center [576, 21] width 29 height 24
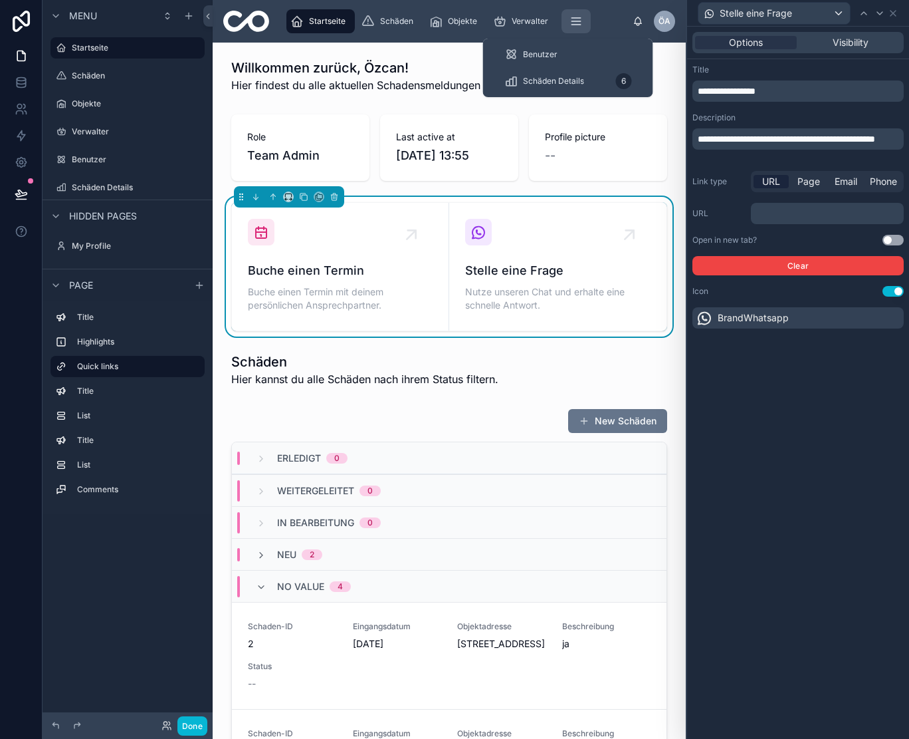
click at [577, 20] on icon "scrollable content" at bounding box center [576, 21] width 13 height 13
click at [560, 80] on span "Schäden Details" at bounding box center [553, 81] width 61 height 11
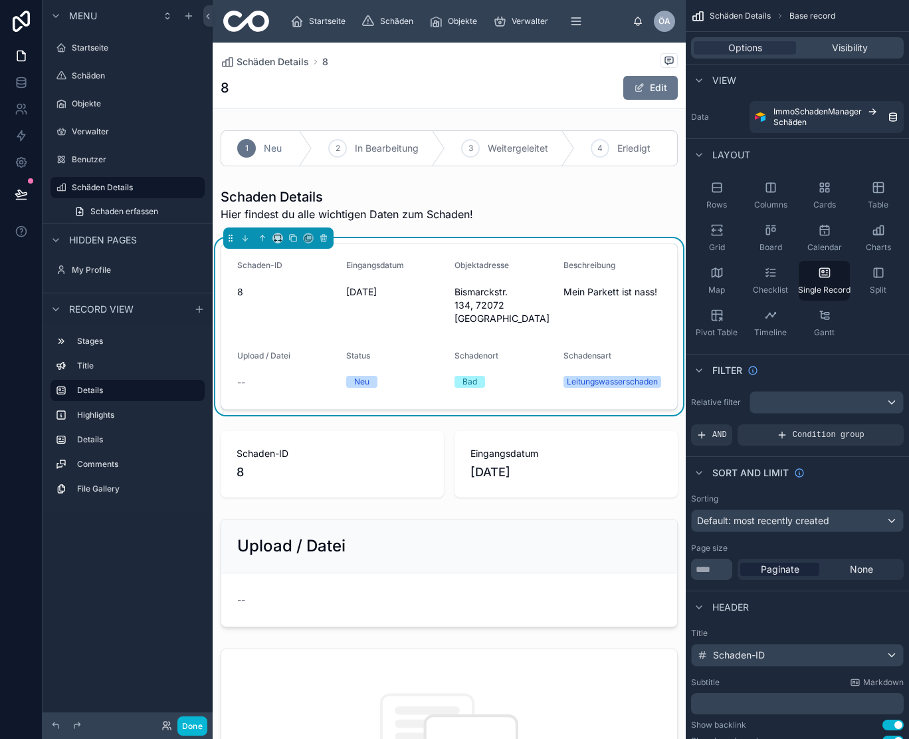
click at [766, 55] on div "Options Visibility" at bounding box center [797, 47] width 213 height 21
click at [760, 51] on span "Options" at bounding box center [746, 47] width 34 height 13
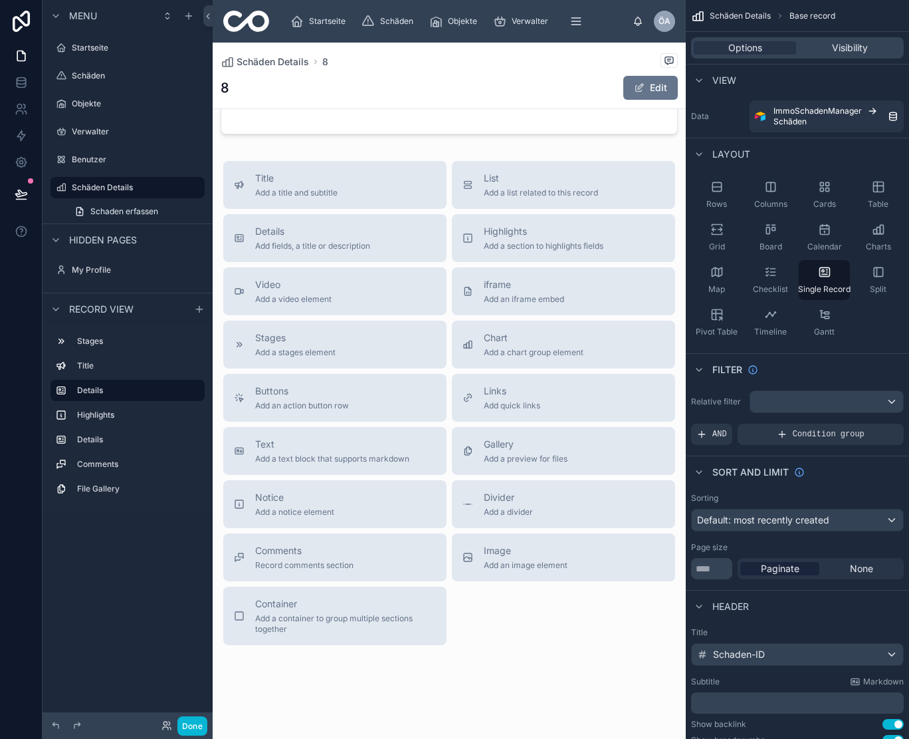
scroll to position [1028, 0]
click at [287, 401] on span "Add an action button row" at bounding box center [302, 406] width 94 height 11
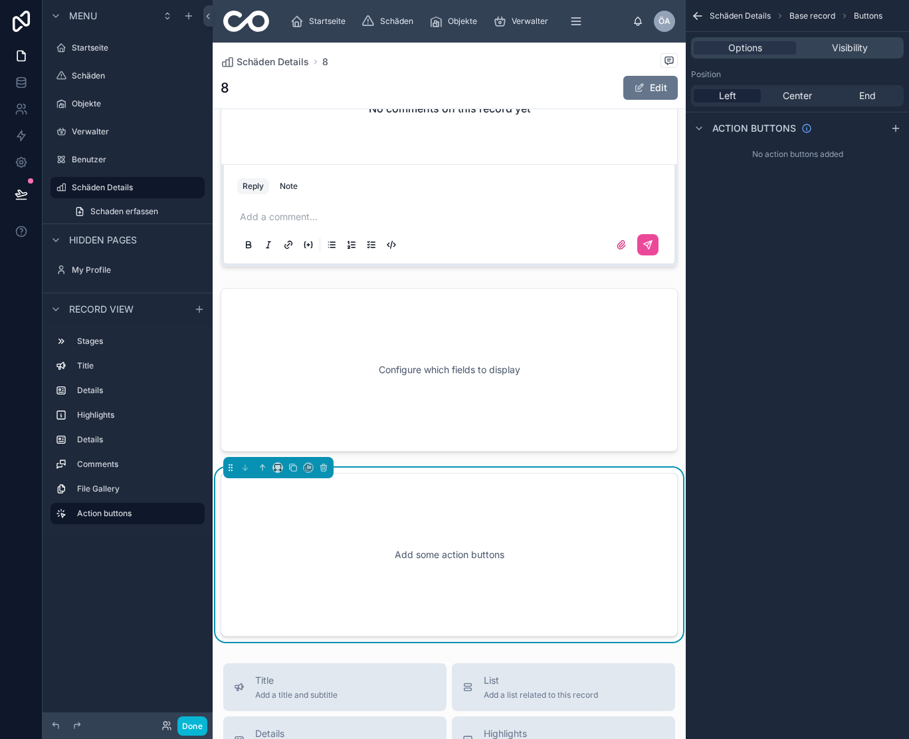
scroll to position [705, 0]
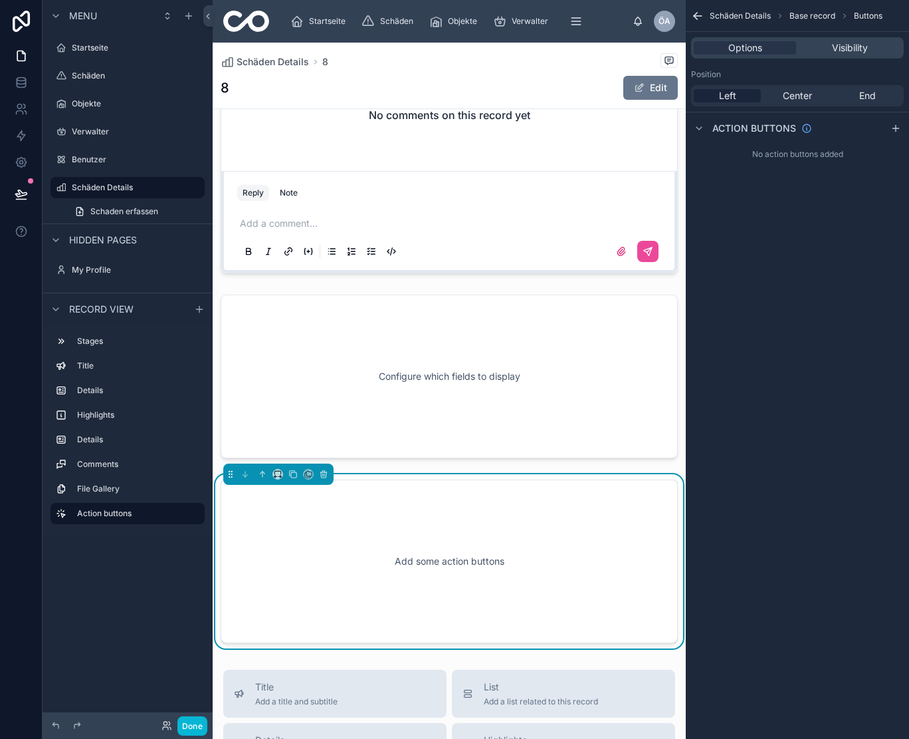
click at [420, 552] on div "Add some action buttons" at bounding box center [449, 561] width 413 height 120
click at [895, 131] on icon "scrollable content" at bounding box center [896, 128] width 11 height 11
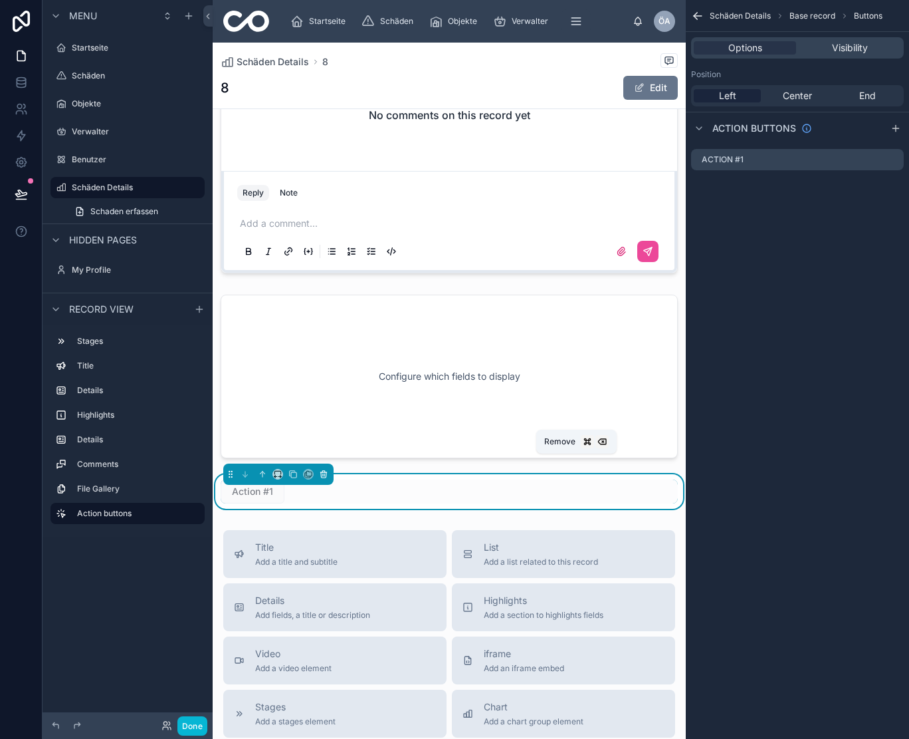
click at [329, 467] on button at bounding box center [323, 474] width 15 height 15
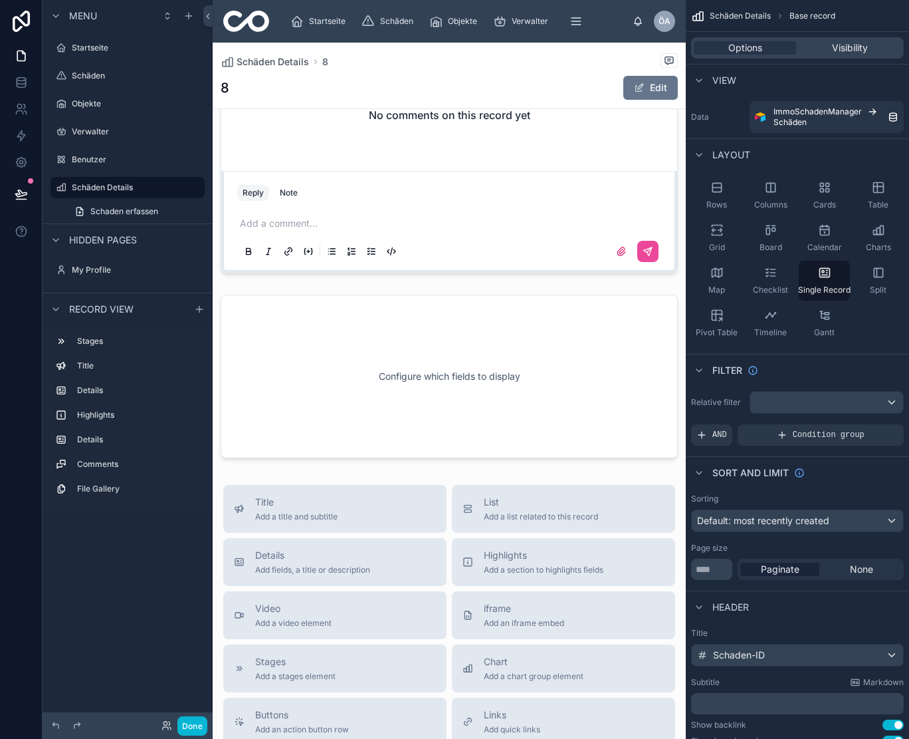
click at [380, 363] on div at bounding box center [449, 206] width 473 height 1738
click at [402, 350] on div at bounding box center [449, 376] width 473 height 174
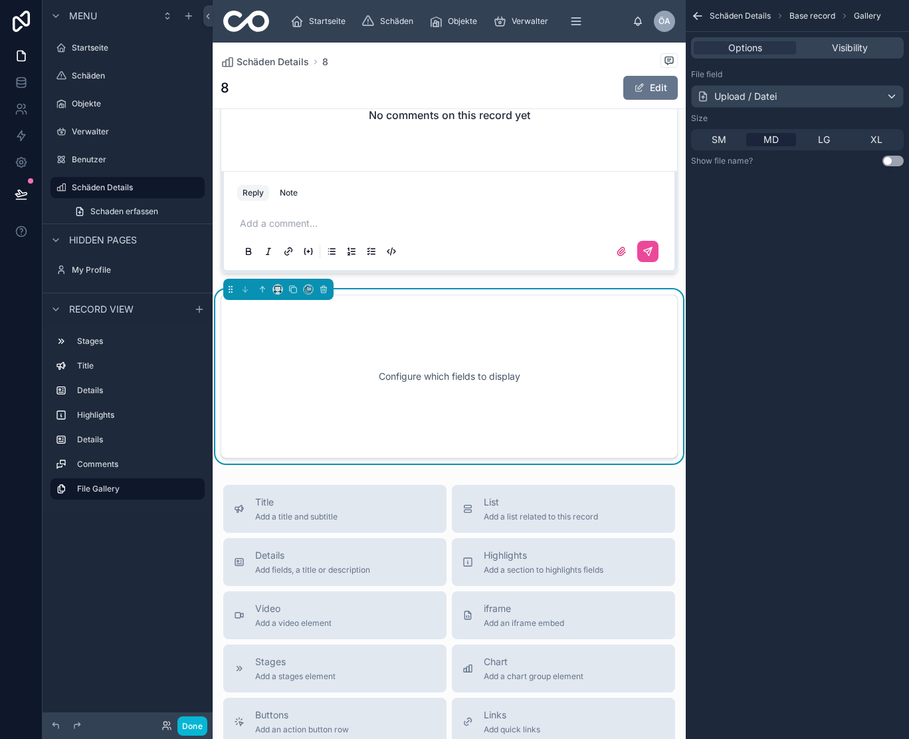
click at [402, 350] on div "Configure which fields to display" at bounding box center [449, 376] width 413 height 120
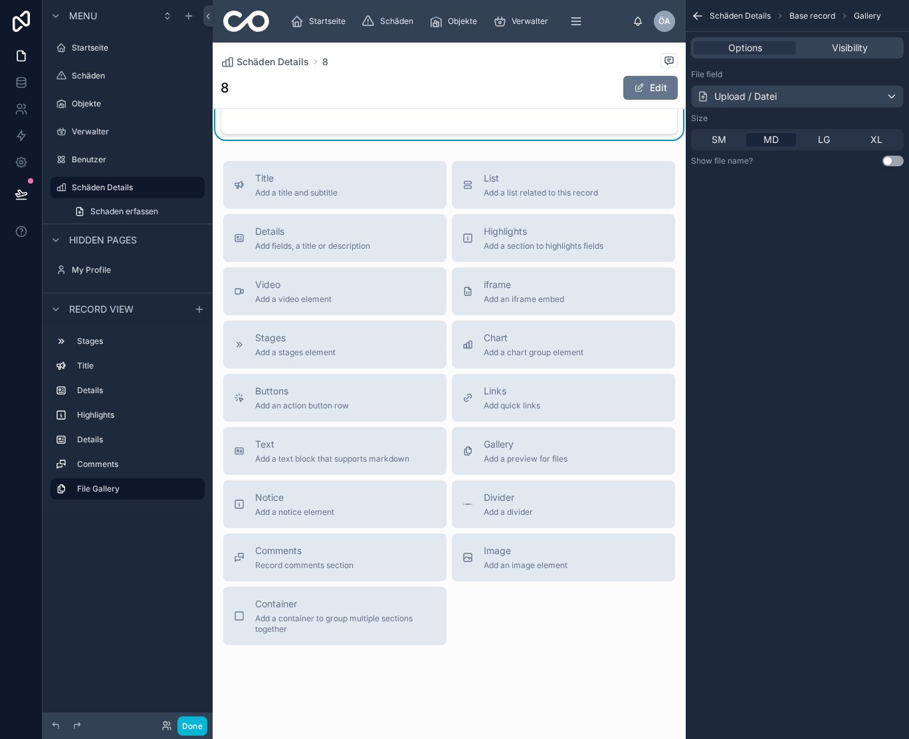
scroll to position [1028, 0]
click at [301, 401] on span "Add an action button row" at bounding box center [302, 406] width 94 height 11
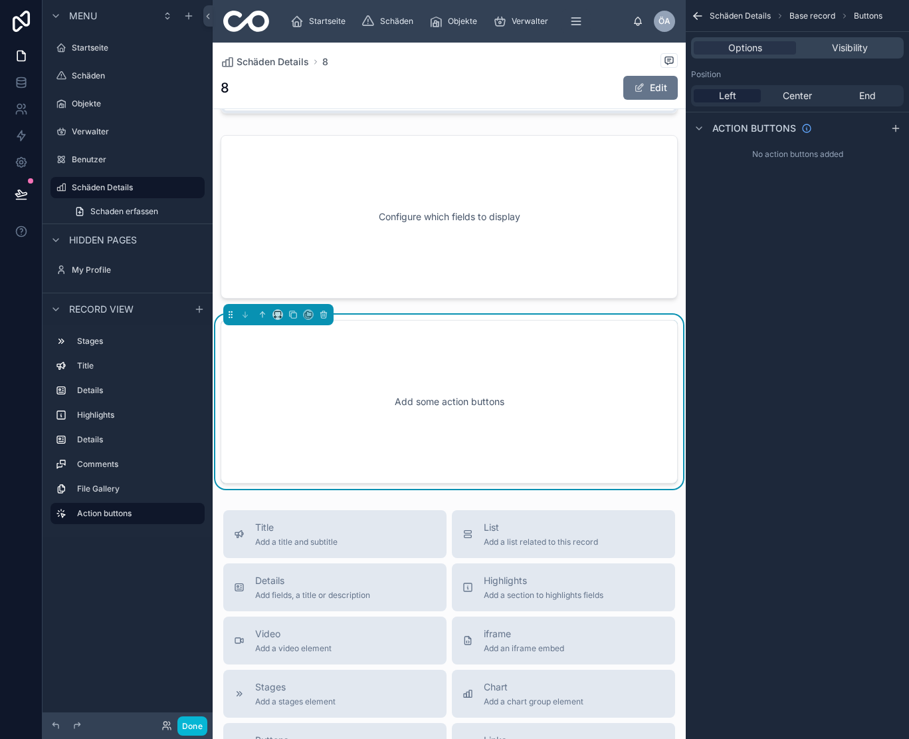
scroll to position [0, 1]
click at [895, 128] on icon "scrollable content" at bounding box center [896, 128] width 6 height 0
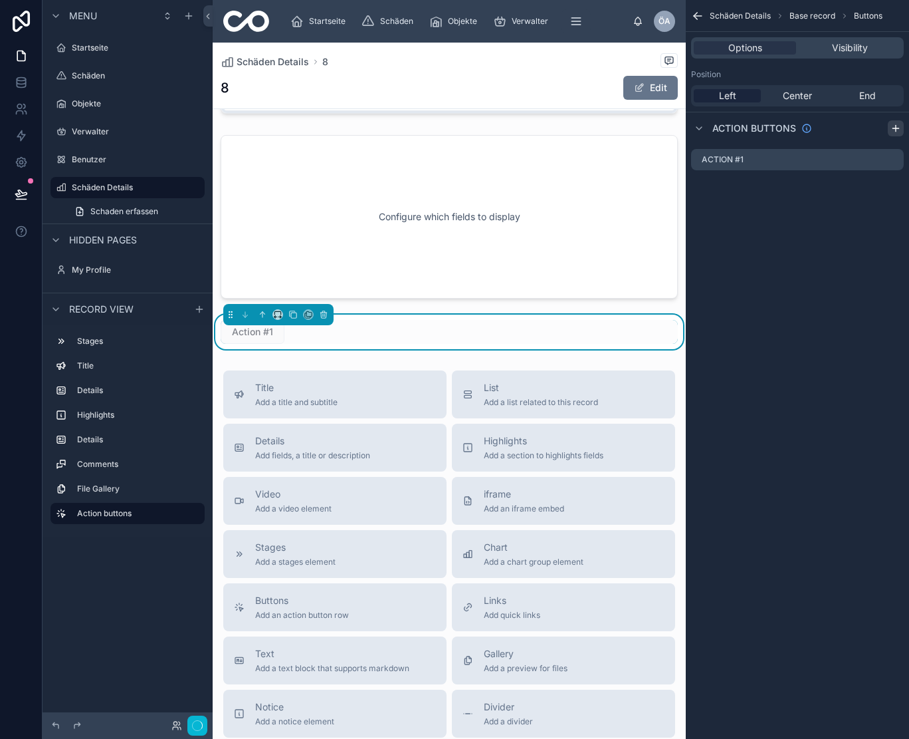
scroll to position [0, 0]
click at [727, 156] on label "Action #1" at bounding box center [734, 159] width 42 height 11
click at [729, 157] on label "Action #1" at bounding box center [734, 159] width 42 height 11
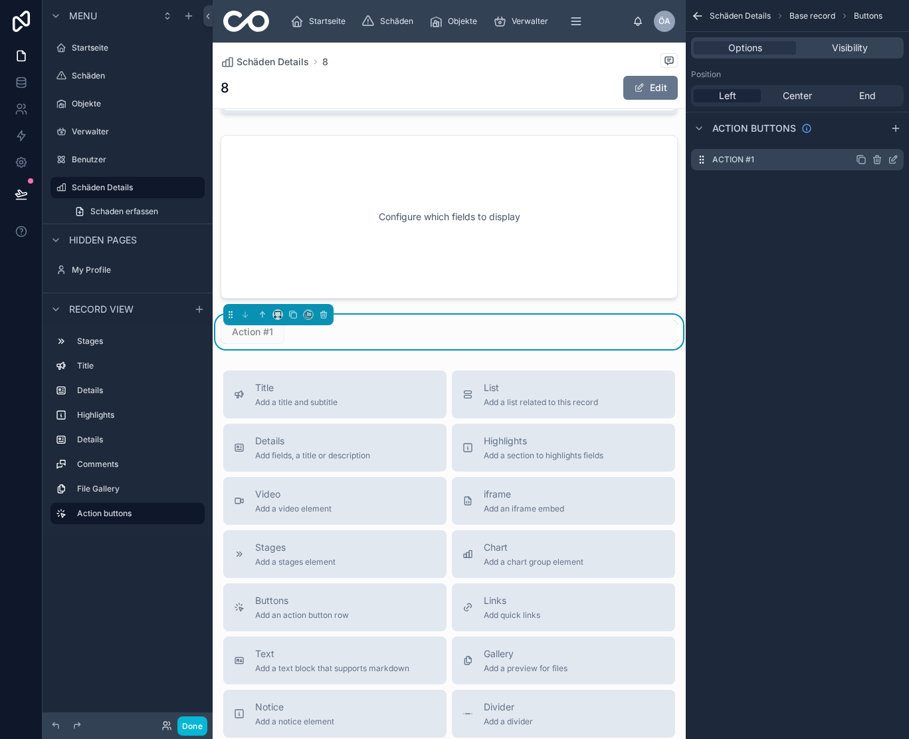
click at [889, 160] on icon "scrollable content" at bounding box center [893, 159] width 11 height 11
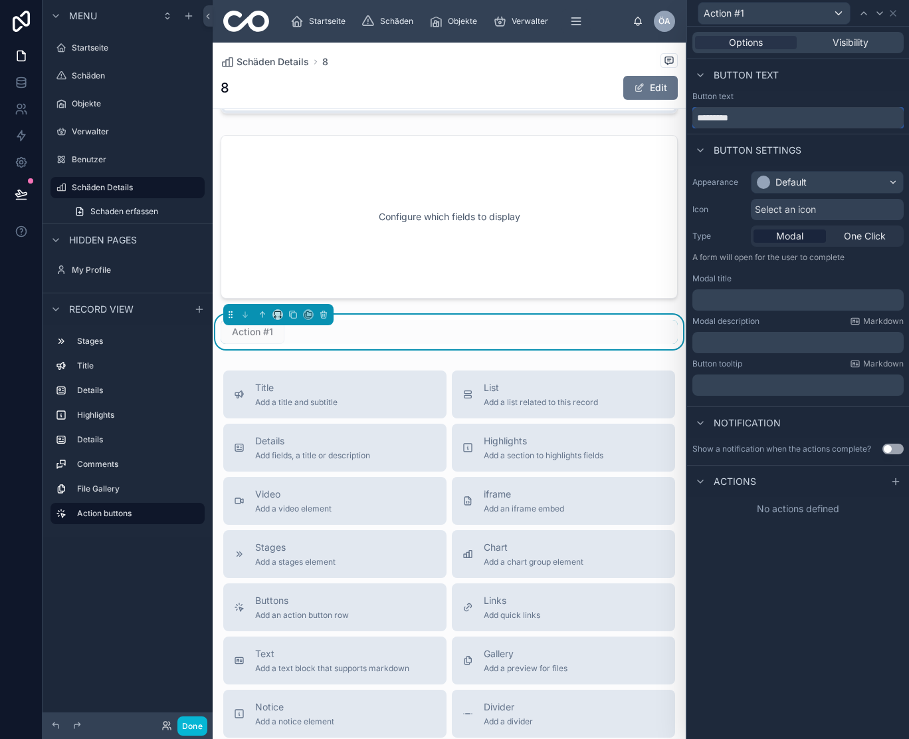
click at [763, 116] on input "*********" at bounding box center [798, 117] width 211 height 21
click at [720, 117] on input "*********" at bounding box center [798, 117] width 211 height 21
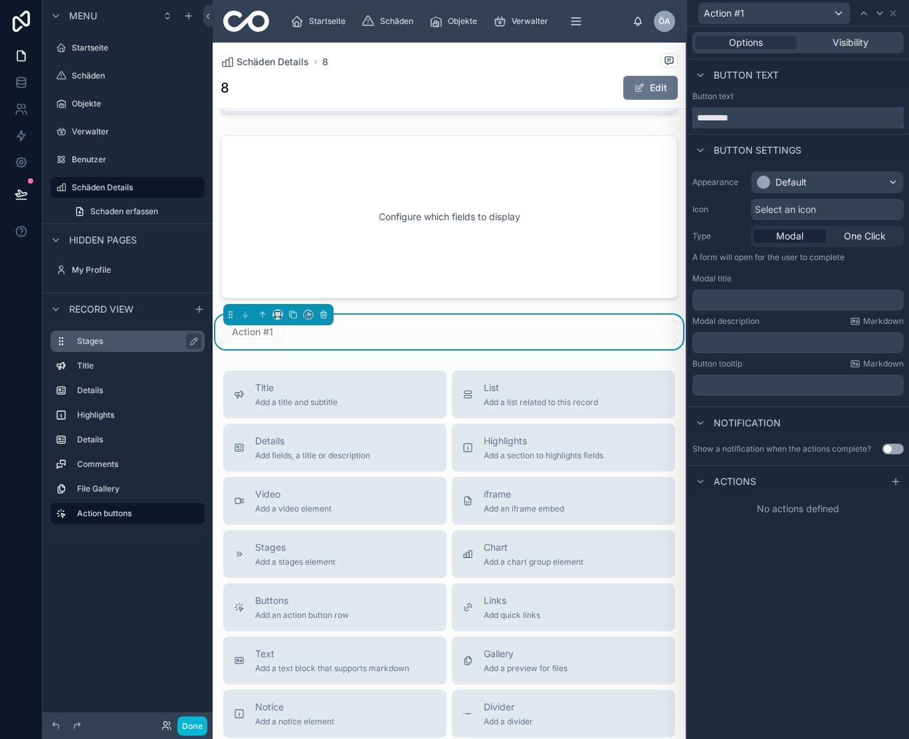
click at [720, 117] on input "*********" at bounding box center [798, 117] width 211 height 21
click at [749, 117] on input "*********" at bounding box center [798, 117] width 211 height 21
click at [751, 117] on input "*********" at bounding box center [798, 117] width 211 height 21
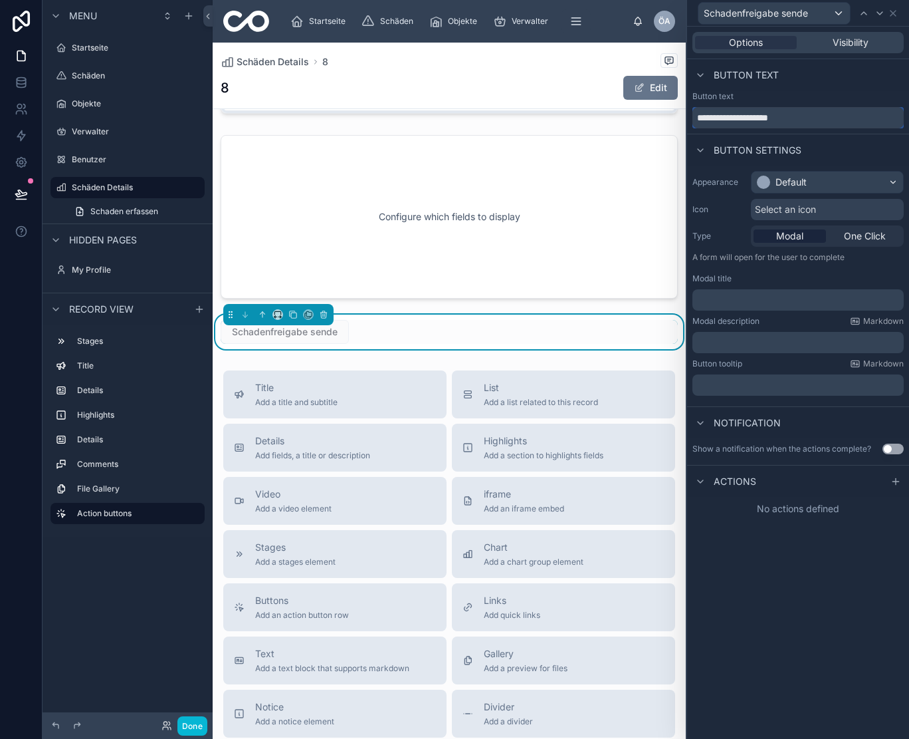
type input "**********"
click at [816, 207] on span "Select an icon" at bounding box center [785, 209] width 61 height 13
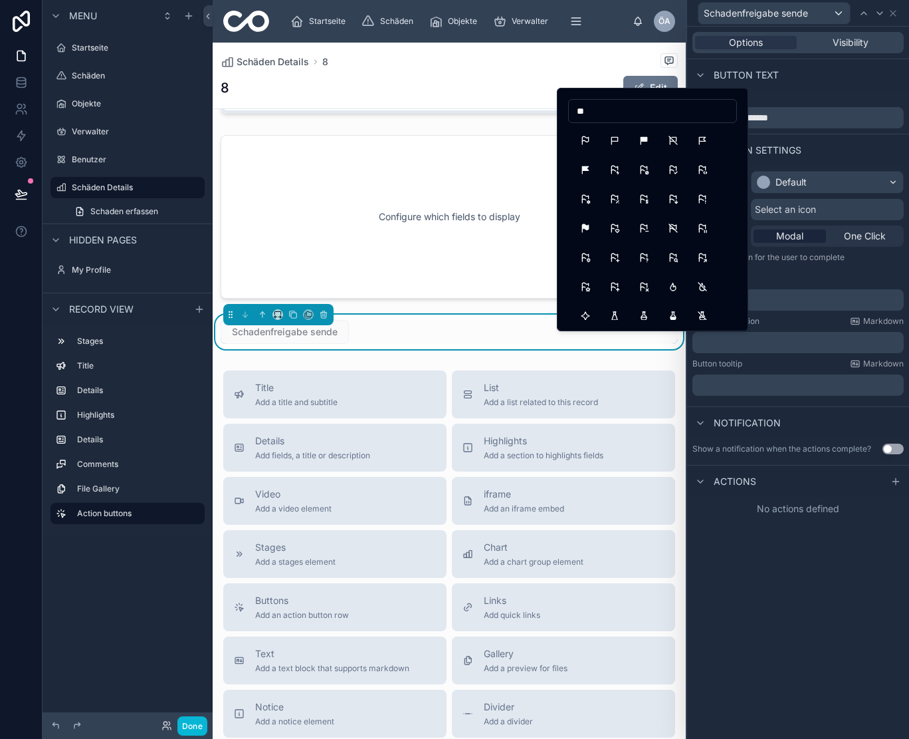
type input "*"
type input "*****"
click at [588, 174] on button "PlaneTilt" at bounding box center [586, 170] width 24 height 24
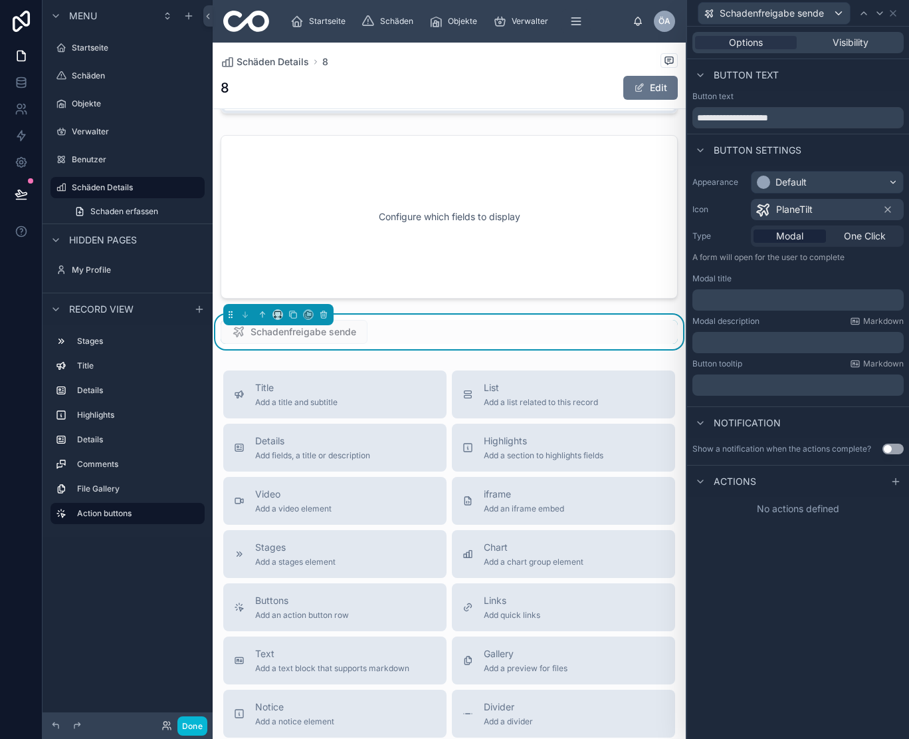
click at [814, 183] on div "Default" at bounding box center [828, 182] width 152 height 21
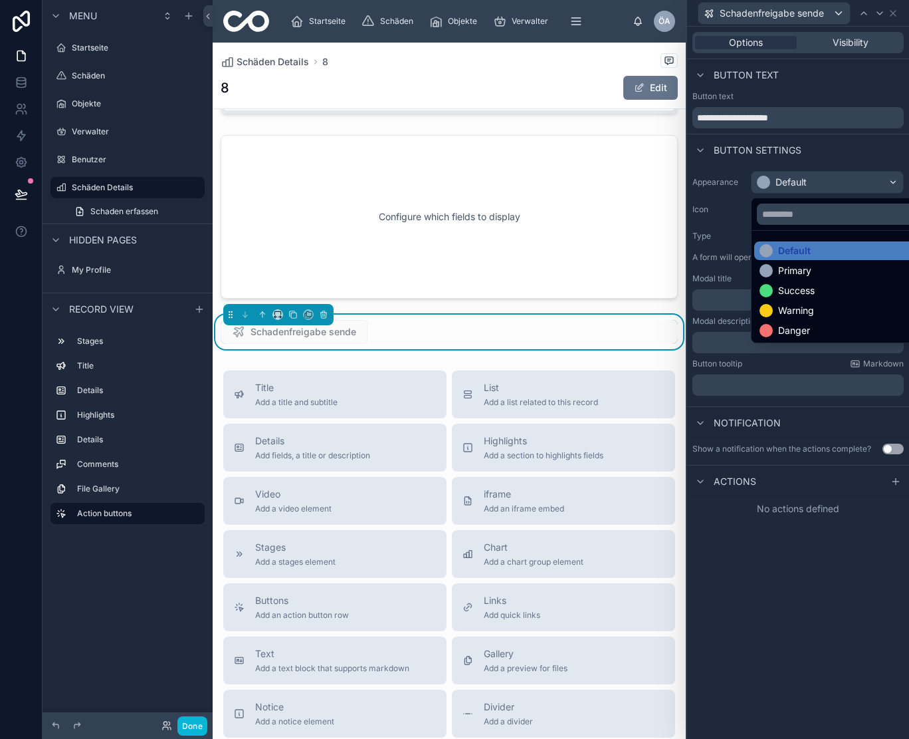
click at [814, 183] on div at bounding box center [798, 369] width 222 height 739
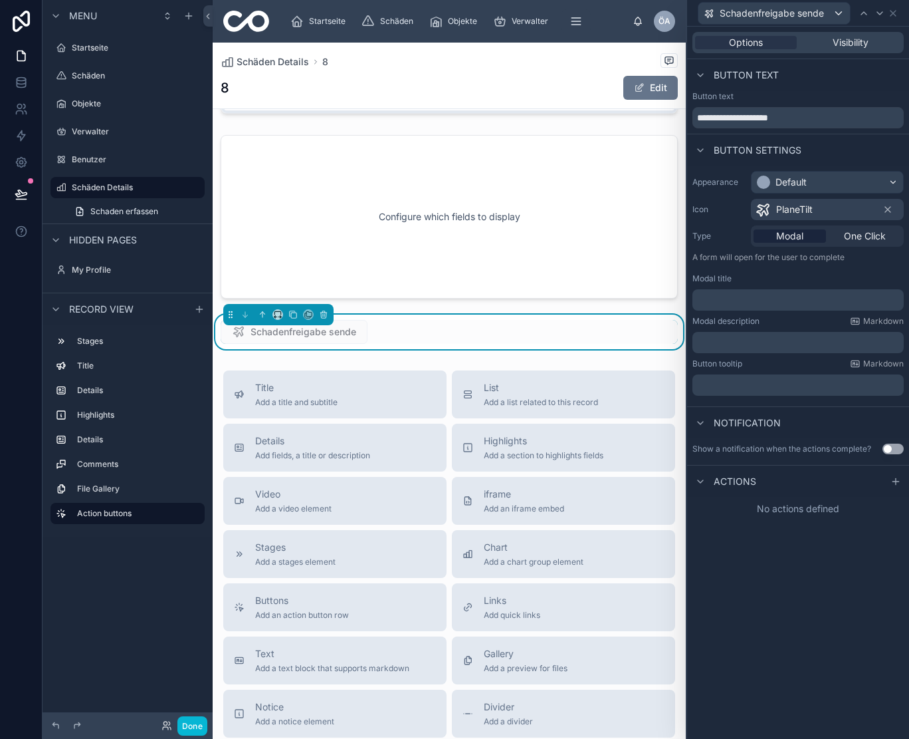
click at [814, 183] on div "Default" at bounding box center [828, 182] width 152 height 21
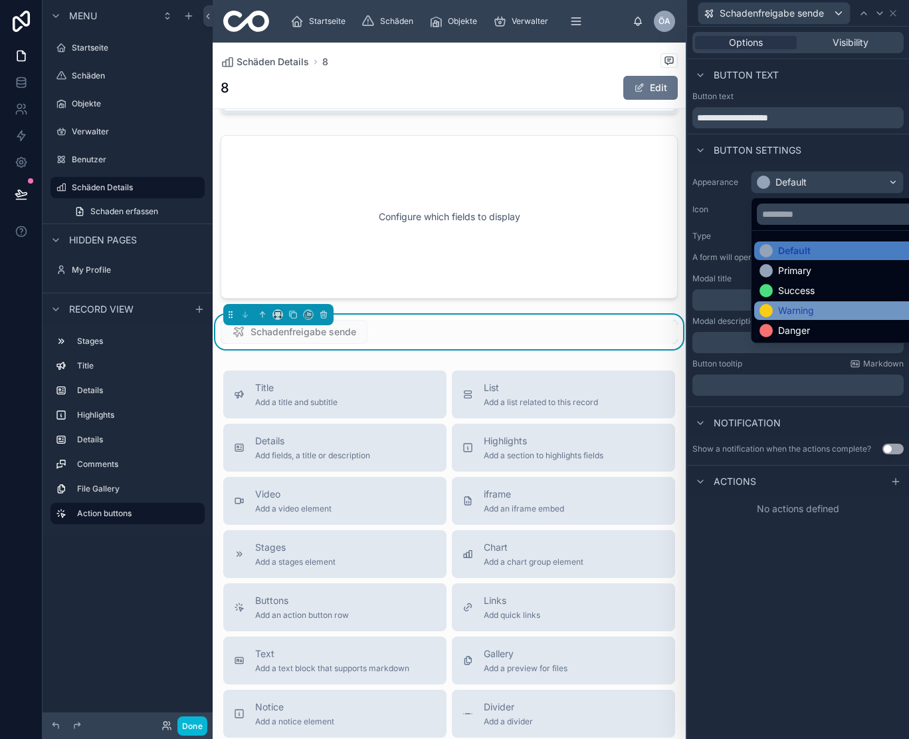
click at [802, 311] on div "Warning" at bounding box center [796, 310] width 36 height 13
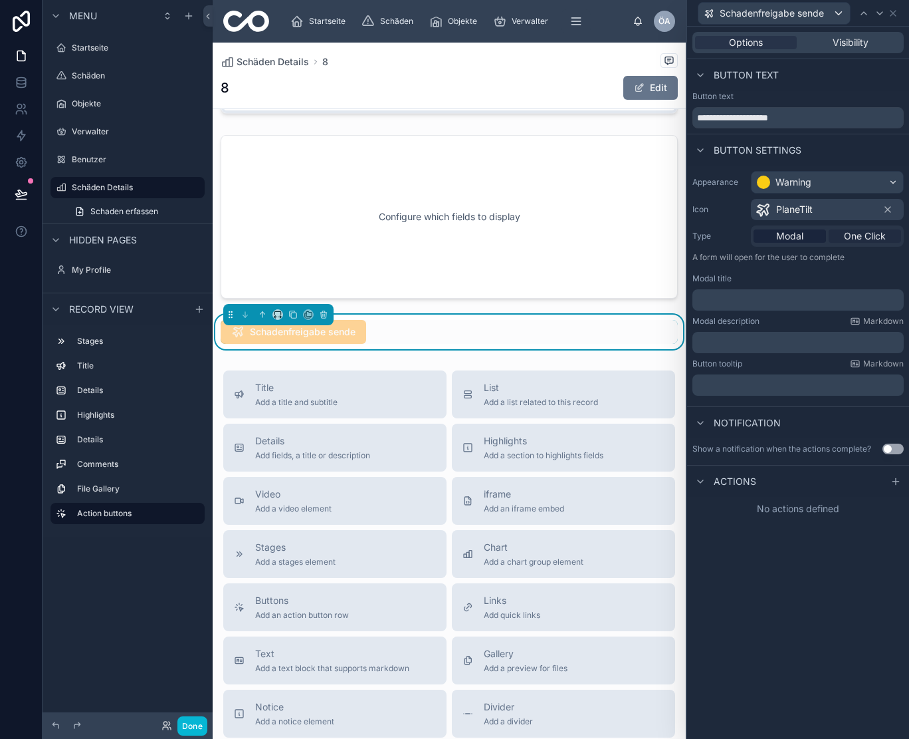
click at [858, 239] on span "One Click" at bounding box center [865, 235] width 42 height 13
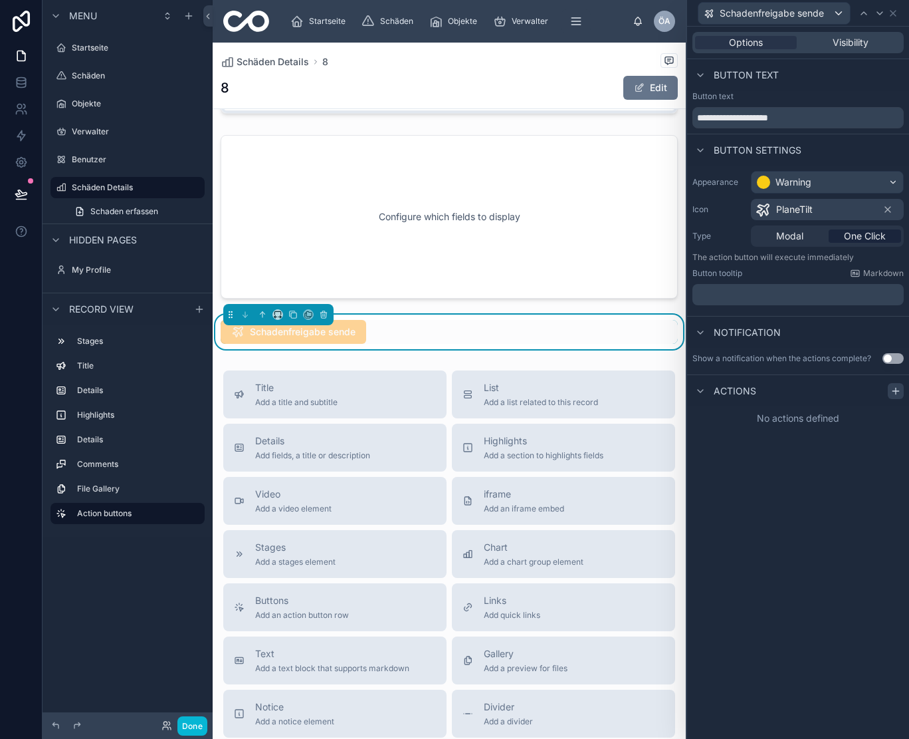
click at [897, 391] on icon at bounding box center [896, 391] width 6 height 0
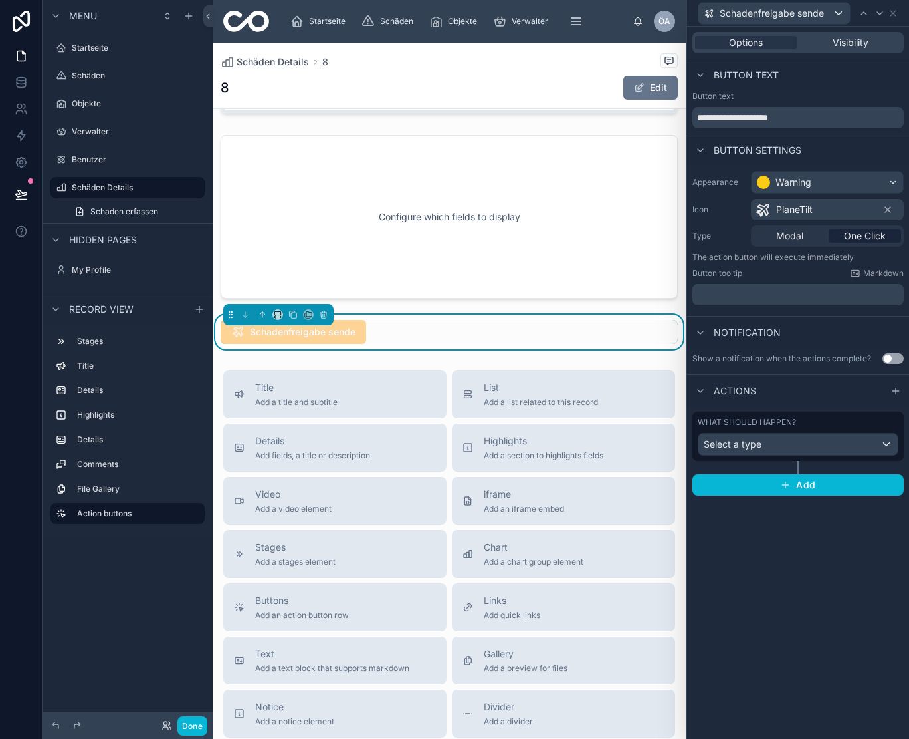
click at [778, 444] on div "Select a type" at bounding box center [798, 443] width 199 height 21
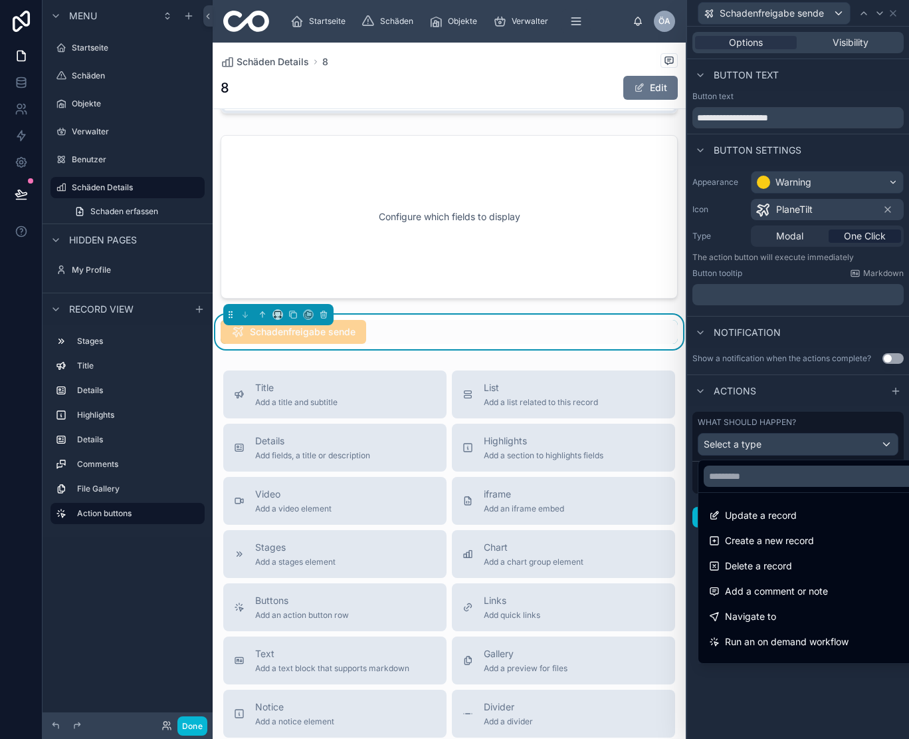
click at [743, 446] on div at bounding box center [798, 369] width 222 height 739
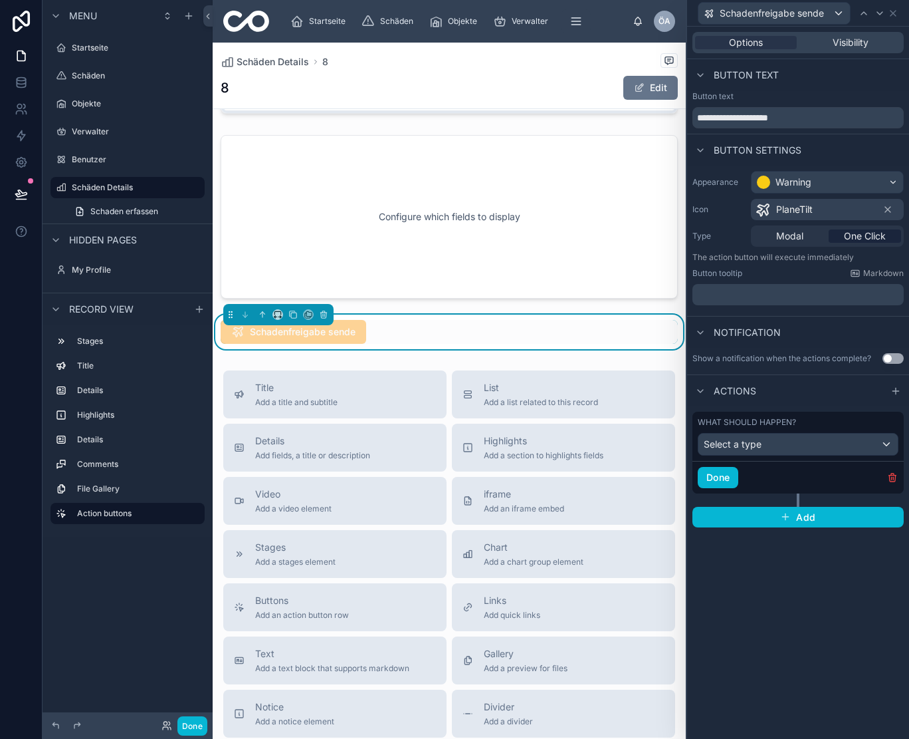
click at [757, 447] on span "Select a type" at bounding box center [733, 443] width 58 height 11
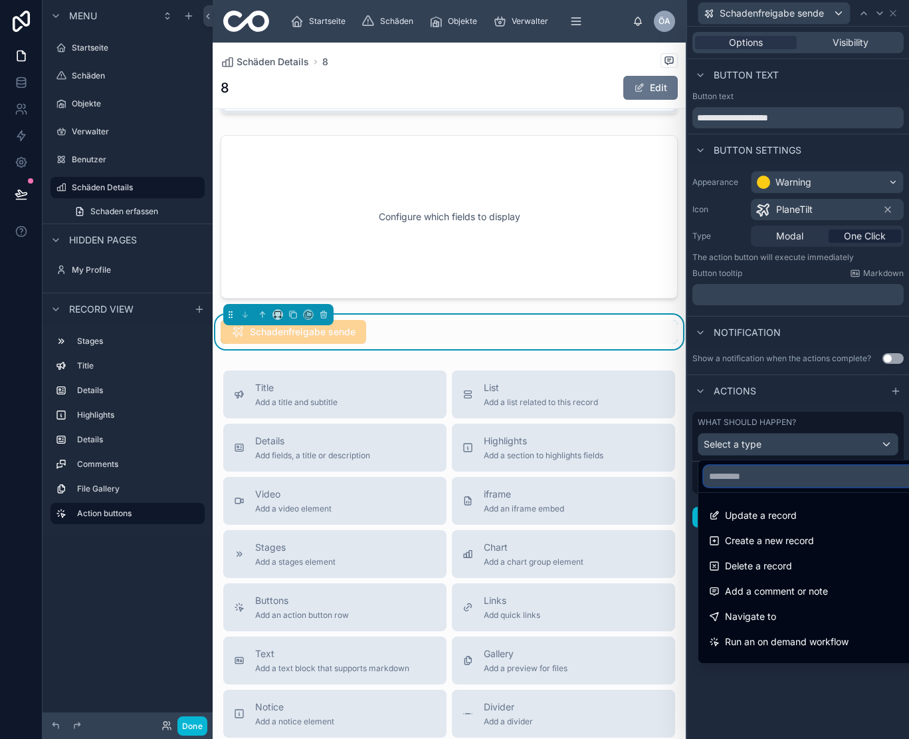
click at [755, 481] on input "text" at bounding box center [813, 475] width 219 height 21
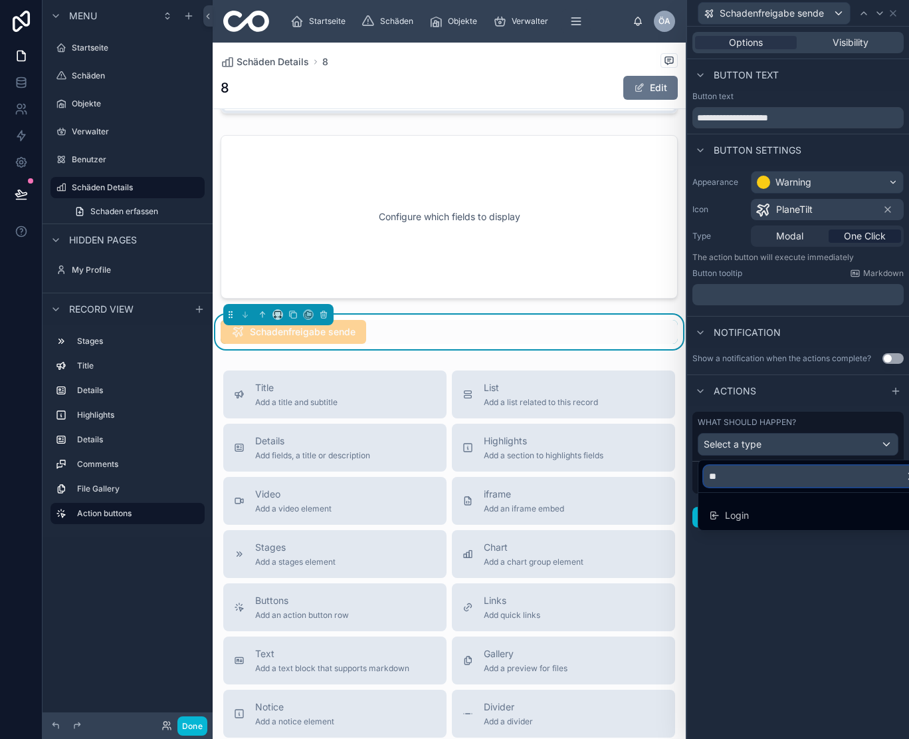
type input "***"
click at [765, 481] on input "***" at bounding box center [813, 475] width 219 height 21
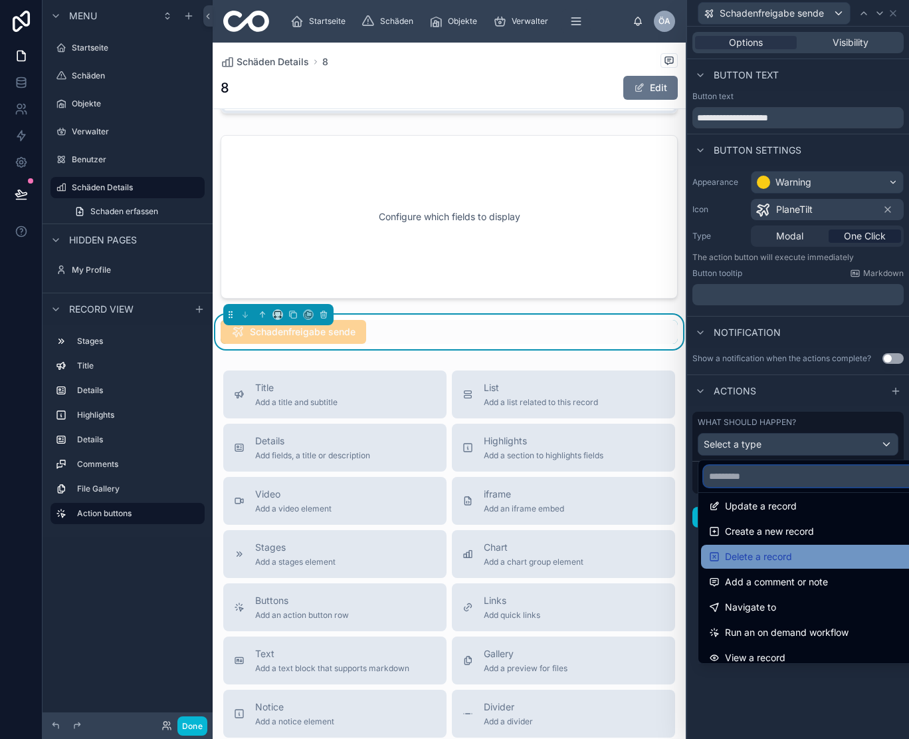
scroll to position [16, 0]
